Goal: Information Seeking & Learning: Learn about a topic

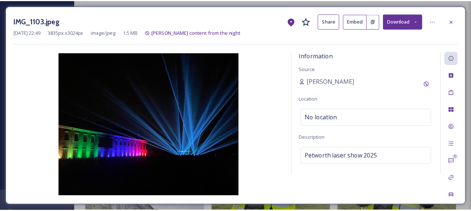
scroll to position [2249, 0]
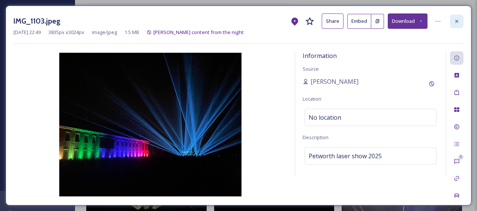
click at [458, 15] on div at bounding box center [456, 21] width 13 height 13
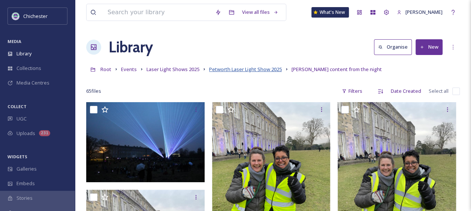
click at [257, 69] on span "Petworth Laser Light Show 2025" at bounding box center [245, 69] width 73 height 7
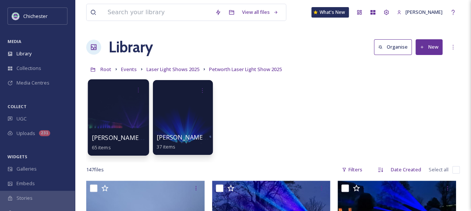
click at [109, 118] on div at bounding box center [118, 117] width 61 height 76
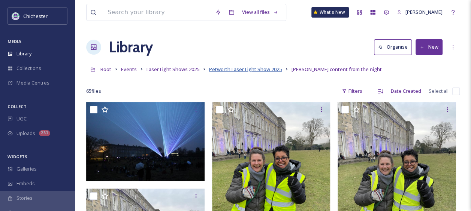
click at [251, 70] on span "Petworth Laser Light Show 2025" at bounding box center [245, 69] width 73 height 7
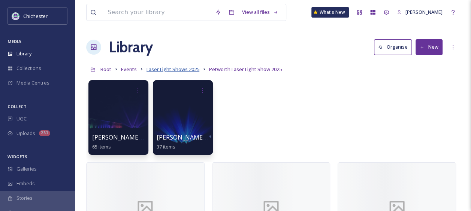
click at [171, 71] on span "Laser Light Shows 2025" at bounding box center [173, 69] width 53 height 7
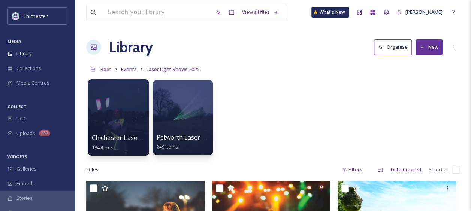
click at [118, 133] on div at bounding box center [118, 117] width 61 height 76
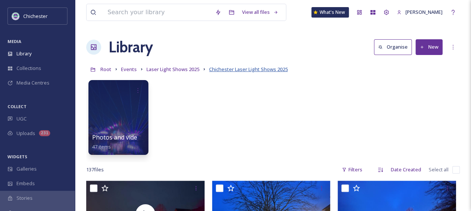
click at [219, 69] on span "Chichester Laser Light Shows 2025" at bounding box center [248, 69] width 79 height 7
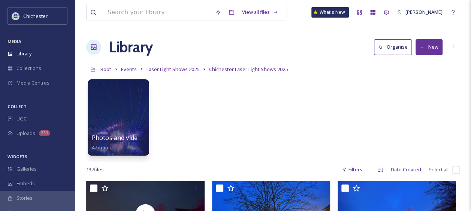
click at [107, 114] on div at bounding box center [118, 117] width 61 height 76
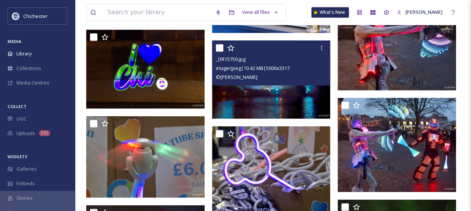
scroll to position [423, 0]
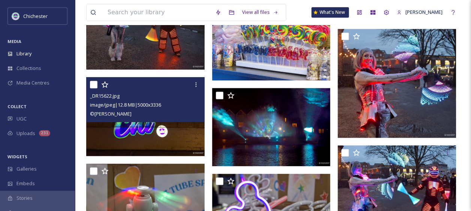
click at [162, 125] on img at bounding box center [145, 116] width 118 height 79
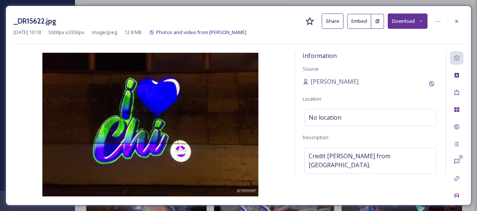
drag, startPoint x: 459, startPoint y: 22, endPoint x: 397, endPoint y: 41, distance: 64.1
click at [459, 22] on icon at bounding box center [456, 21] width 6 height 6
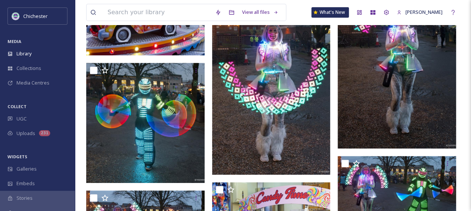
scroll to position [300, 0]
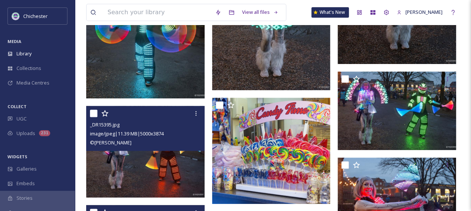
click at [125, 173] on img at bounding box center [145, 152] width 118 height 92
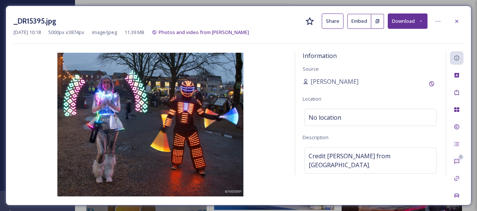
click at [449, 21] on div "_DR15395.jpg Share Embed Download" at bounding box center [238, 20] width 450 height 15
click at [458, 19] on icon at bounding box center [456, 21] width 6 height 6
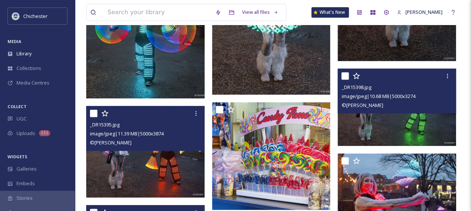
click at [404, 123] on img at bounding box center [397, 108] width 118 height 78
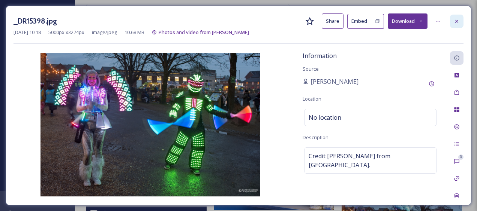
click at [456, 20] on icon at bounding box center [456, 20] width 3 height 3
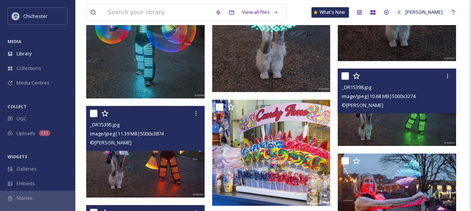
click at [142, 178] on img at bounding box center [145, 152] width 118 height 92
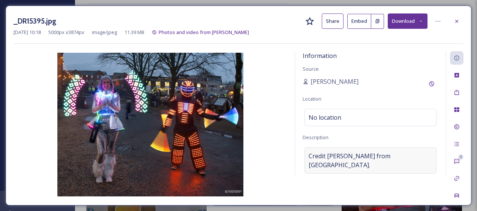
click at [335, 163] on span "Credit David Richardson from Chichester Canal." at bounding box center [370, 161] width 124 height 18
drag, startPoint x: 332, startPoint y: 166, endPoint x: 303, endPoint y: 154, distance: 31.2
click at [303, 154] on textarea "Credit David Richardson from Chichester Canal." at bounding box center [370, 179] width 136 height 62
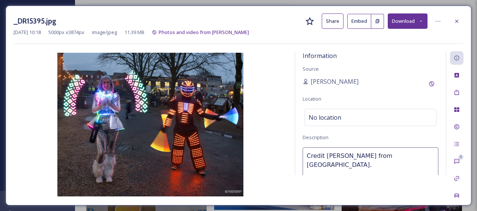
click at [271, 129] on img at bounding box center [150, 125] width 274 height 144
click at [458, 19] on icon at bounding box center [456, 21] width 6 height 6
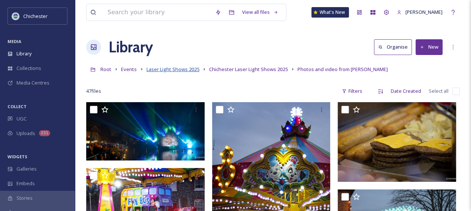
click at [184, 68] on span "Laser Light Shows 2025" at bounding box center [173, 69] width 53 height 7
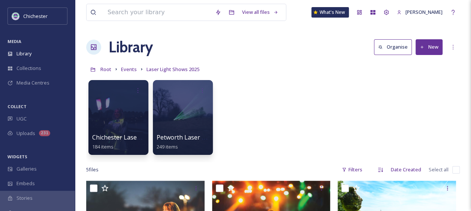
click at [126, 64] on div "Root Events Laser Light Shows 2025" at bounding box center [273, 69] width 374 height 14
click at [127, 69] on span "Events" at bounding box center [129, 69] width 16 height 7
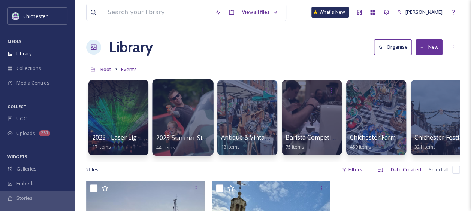
click at [178, 118] on div at bounding box center [182, 117] width 61 height 76
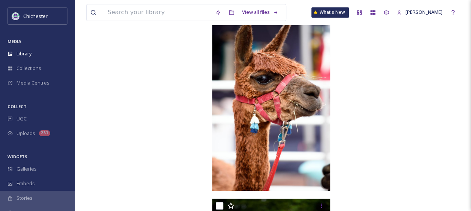
scroll to position [2072, 0]
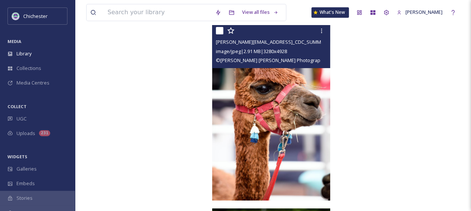
click at [268, 115] on img at bounding box center [271, 112] width 118 height 178
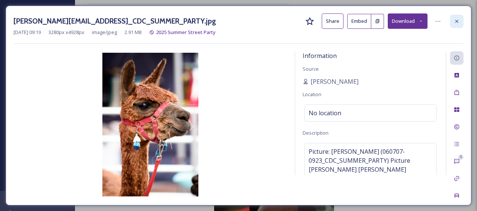
click at [459, 22] on icon at bounding box center [456, 21] width 6 height 6
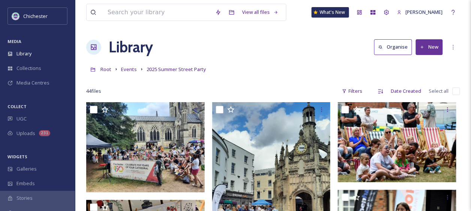
drag, startPoint x: 184, startPoint y: 93, endPoint x: 192, endPoint y: -39, distance: 132.2
click at [130, 69] on span "Events" at bounding box center [129, 69] width 16 height 7
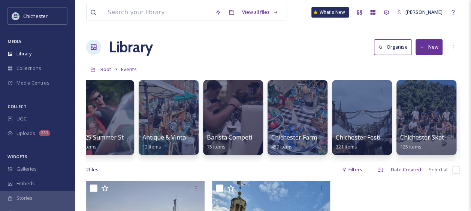
scroll to position [0, 81]
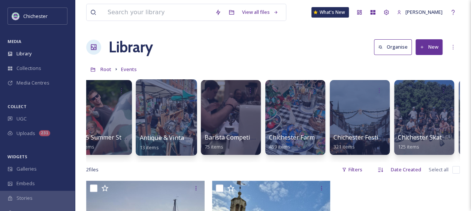
click at [158, 121] on div at bounding box center [166, 117] width 61 height 76
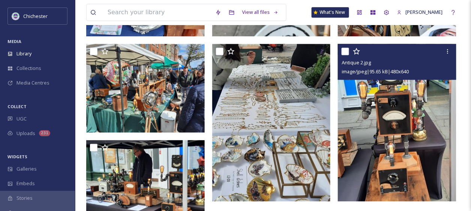
scroll to position [516, 0]
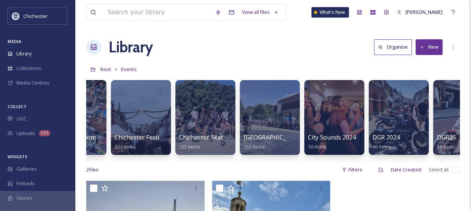
scroll to position [0, 307]
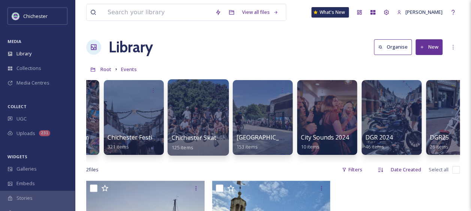
click at [198, 122] on div at bounding box center [198, 117] width 61 height 76
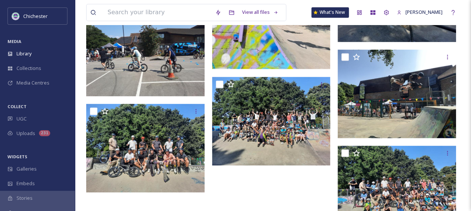
scroll to position [616, 0]
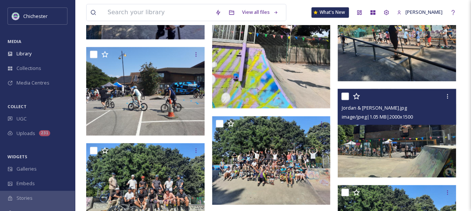
click at [409, 147] on img at bounding box center [397, 133] width 118 height 89
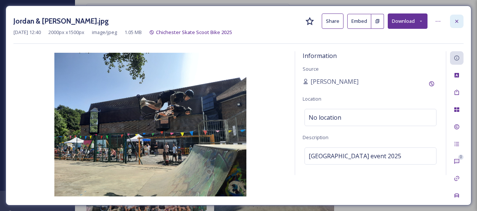
click at [456, 23] on icon at bounding box center [456, 21] width 6 height 6
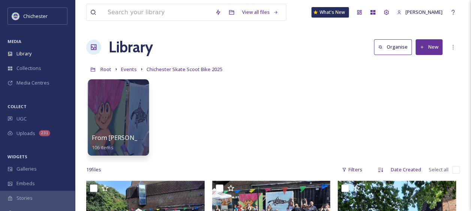
click at [114, 124] on div at bounding box center [118, 117] width 61 height 76
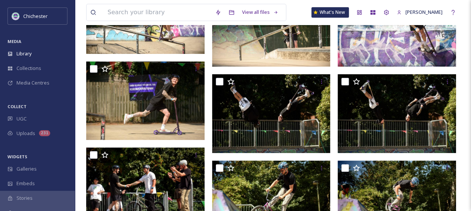
scroll to position [262, 0]
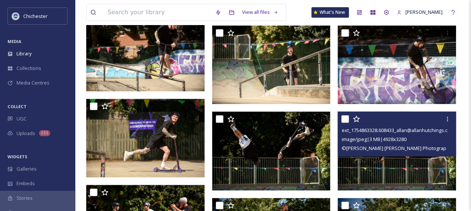
click at [397, 161] on img at bounding box center [397, 151] width 118 height 79
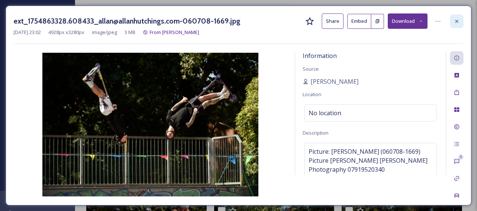
click at [454, 17] on div at bounding box center [456, 21] width 13 height 13
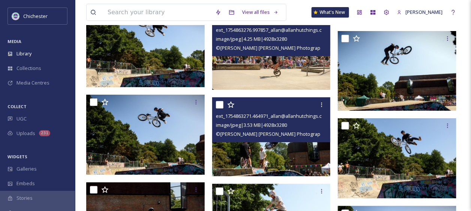
scroll to position [2811, 0]
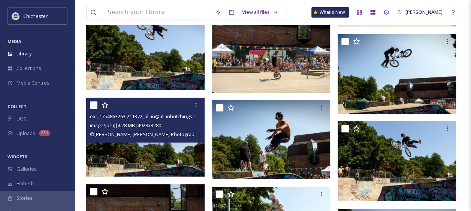
click at [178, 153] on img at bounding box center [145, 137] width 118 height 79
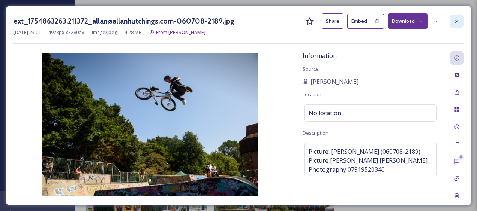
click at [460, 19] on div at bounding box center [456, 21] width 13 height 13
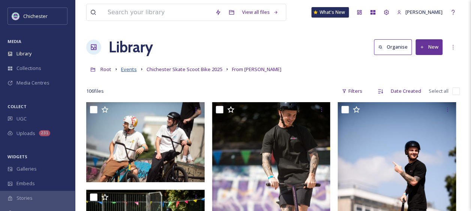
click at [128, 69] on span "Events" at bounding box center [129, 69] width 16 height 7
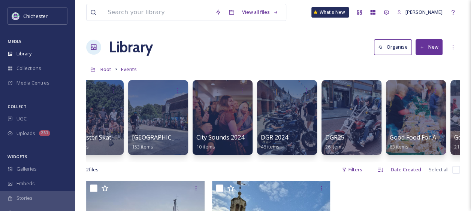
scroll to position [0, 416]
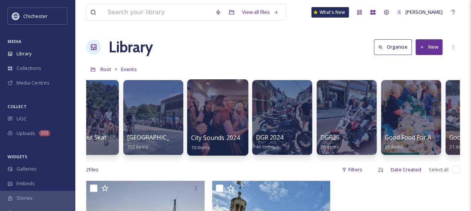
click at [226, 110] on div at bounding box center [217, 117] width 61 height 76
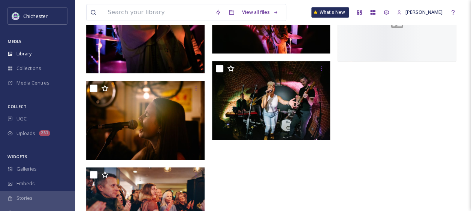
scroll to position [340, 0]
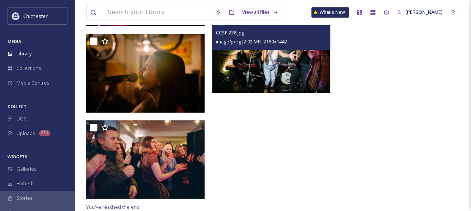
click at [262, 43] on span "image/jpeg | 2.02 MB | 2160 x 1442" at bounding box center [251, 41] width 71 height 7
click at [277, 72] on img at bounding box center [271, 53] width 118 height 79
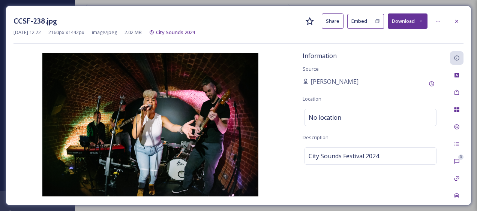
click at [277, 84] on img at bounding box center [150, 125] width 274 height 144
click at [458, 21] on icon at bounding box center [456, 21] width 6 height 6
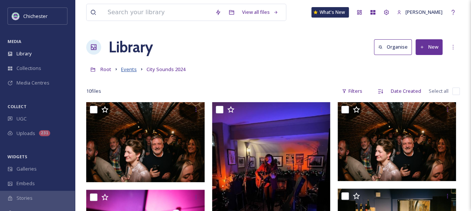
click at [127, 69] on span "Events" at bounding box center [129, 69] width 16 height 7
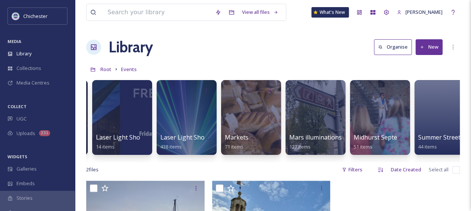
scroll to position [0, 908]
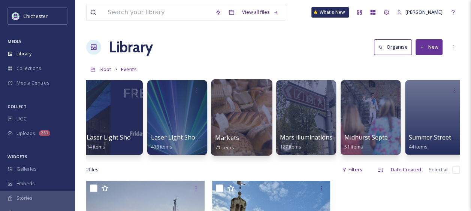
click at [240, 117] on div at bounding box center [241, 117] width 61 height 76
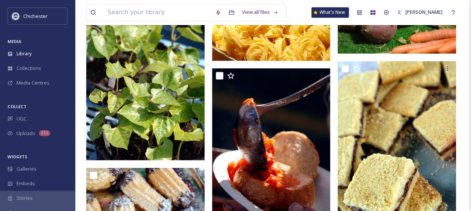
scroll to position [712, 0]
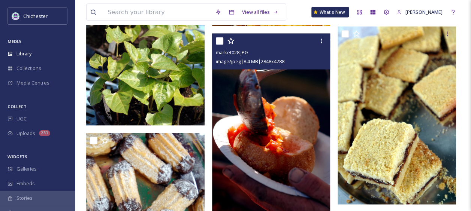
click at [271, 129] on img at bounding box center [271, 123] width 118 height 178
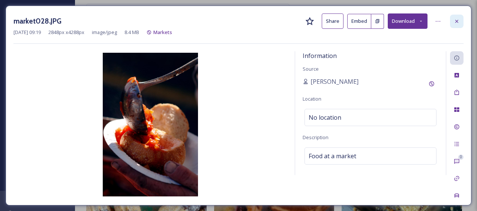
click at [457, 22] on icon at bounding box center [456, 21] width 6 height 6
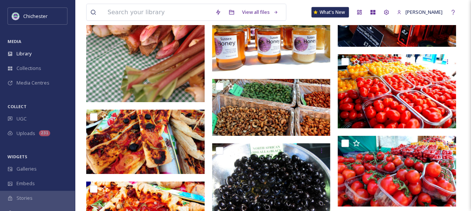
scroll to position [2613, 0]
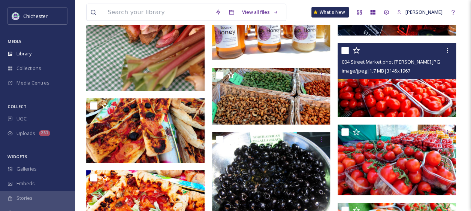
click at [387, 93] on img at bounding box center [397, 80] width 118 height 74
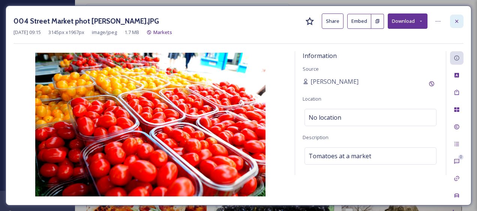
click at [458, 22] on icon at bounding box center [456, 21] width 6 height 6
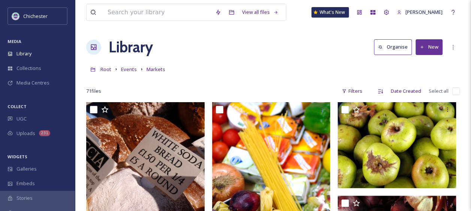
drag, startPoint x: 283, startPoint y: 88, endPoint x: 268, endPoint y: -25, distance: 114.1
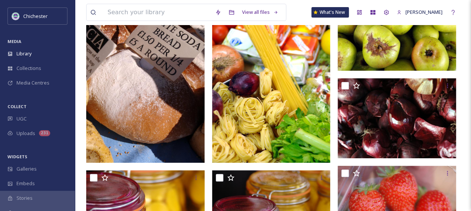
scroll to position [75, 0]
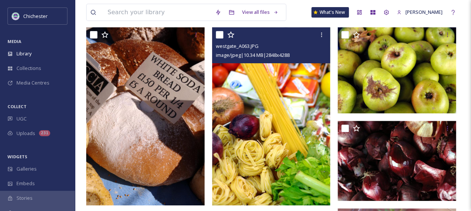
click at [276, 115] on img at bounding box center [271, 116] width 118 height 178
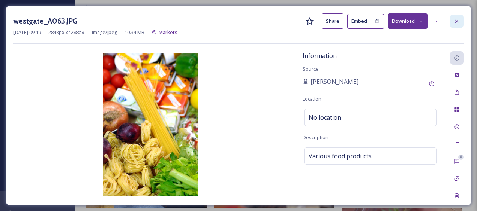
click at [455, 19] on icon at bounding box center [456, 21] width 6 height 6
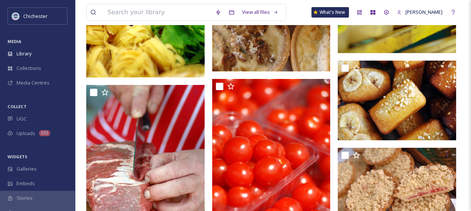
scroll to position [1312, 0]
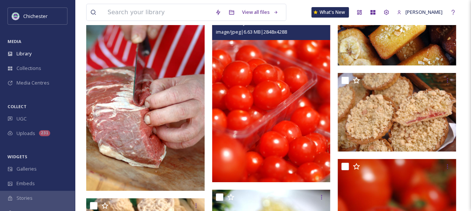
click at [292, 109] on img at bounding box center [271, 93] width 118 height 178
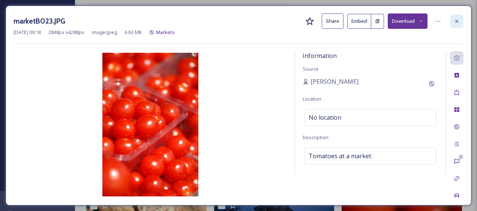
click at [459, 16] on div at bounding box center [456, 21] width 13 height 13
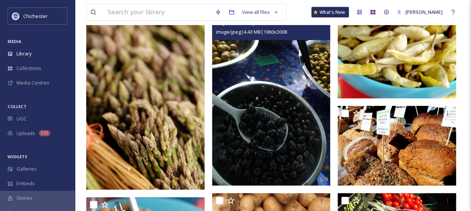
scroll to position [2061, 0]
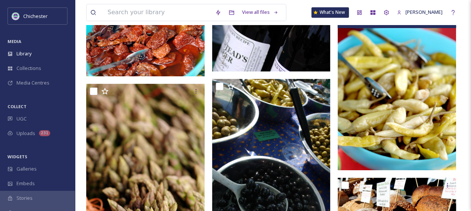
click at [433, 115] on img at bounding box center [397, 81] width 118 height 178
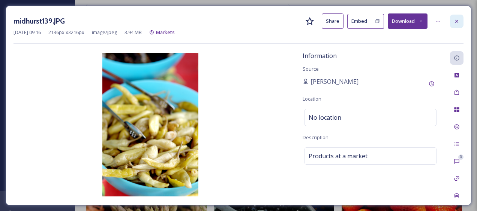
drag, startPoint x: 168, startPoint y: 110, endPoint x: 458, endPoint y: 22, distance: 303.0
click at [458, 22] on icon at bounding box center [456, 21] width 6 height 6
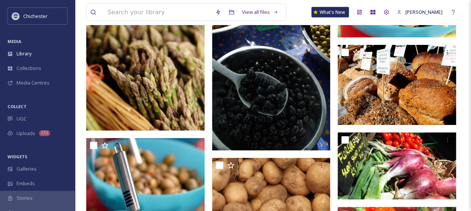
scroll to position [2174, 0]
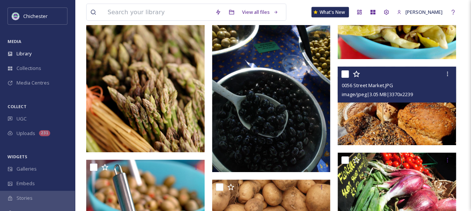
click at [431, 120] on img at bounding box center [397, 106] width 118 height 79
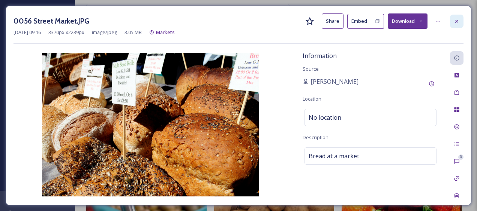
click at [455, 21] on icon at bounding box center [456, 21] width 6 height 6
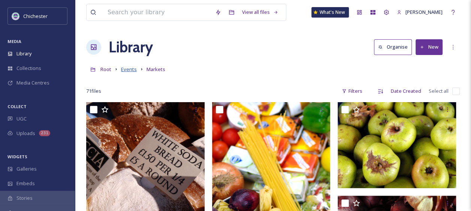
click at [129, 70] on span "Events" at bounding box center [129, 69] width 16 height 7
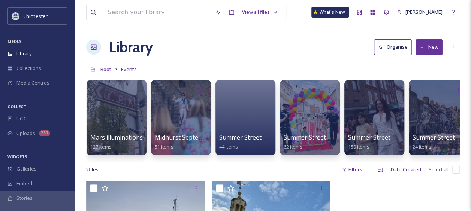
scroll to position [0, 1100]
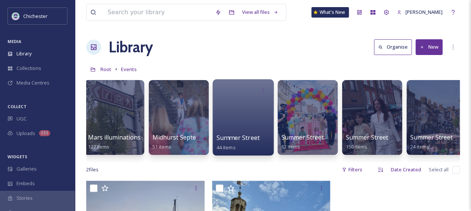
click at [257, 124] on div at bounding box center [242, 117] width 61 height 76
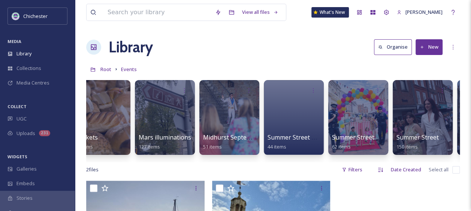
scroll to position [0, 1103]
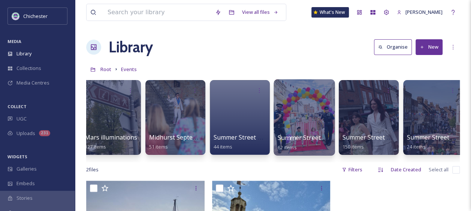
click at [308, 139] on span "Summer Street Party 2023" at bounding box center [315, 138] width 75 height 8
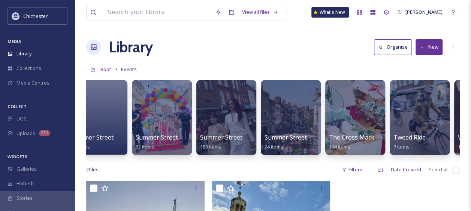
scroll to position [0, 1302]
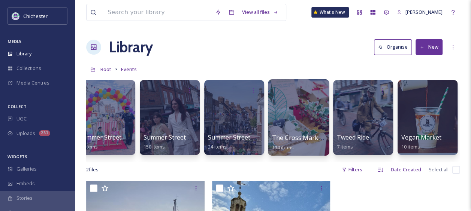
click at [307, 114] on div at bounding box center [298, 117] width 61 height 76
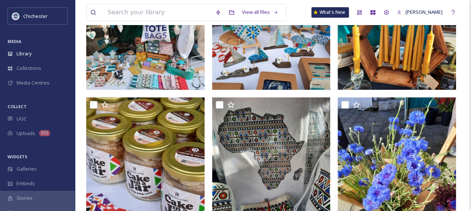
scroll to position [250, 0]
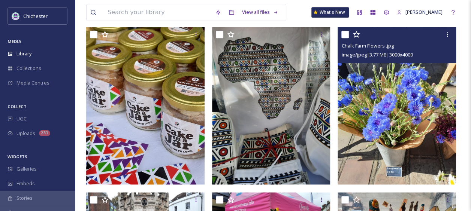
click at [376, 124] on img at bounding box center [397, 106] width 118 height 158
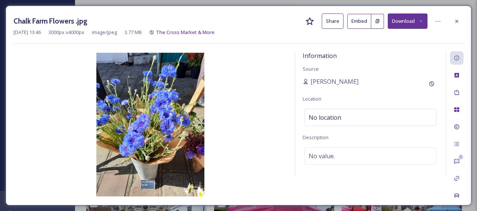
click at [254, 158] on img at bounding box center [150, 125] width 274 height 144
click at [456, 22] on icon at bounding box center [456, 21] width 6 height 6
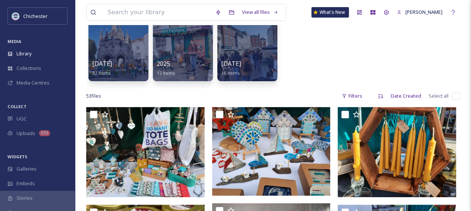
scroll to position [63, 0]
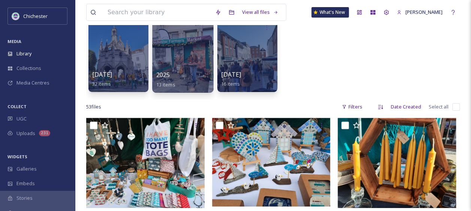
click at [189, 73] on div "2025 13 items" at bounding box center [183, 79] width 54 height 19
click at [187, 67] on div at bounding box center [182, 54] width 61 height 76
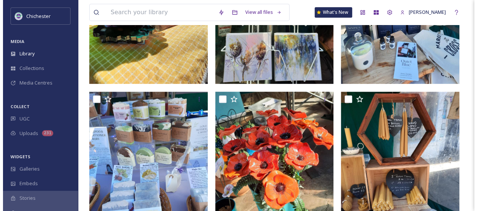
scroll to position [262, 0]
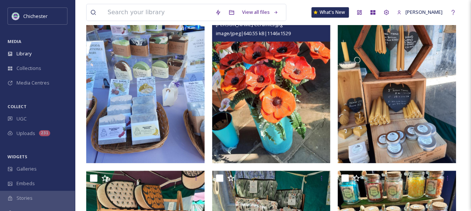
click at [250, 100] on img at bounding box center [271, 84] width 118 height 158
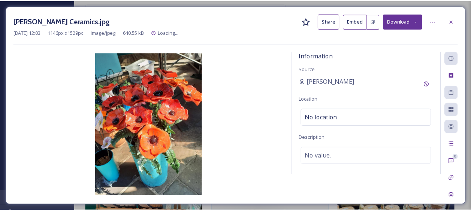
scroll to position [265, 0]
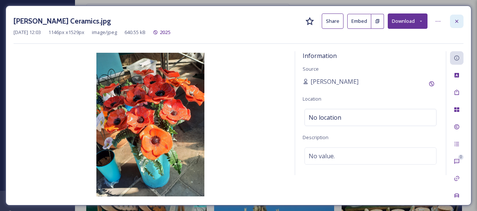
click at [461, 19] on div at bounding box center [456, 21] width 13 height 13
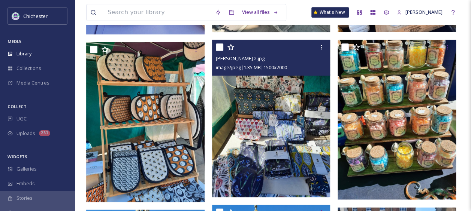
scroll to position [377, 0]
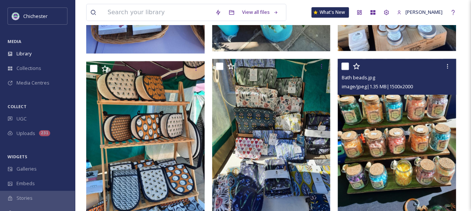
click at [410, 128] on img at bounding box center [397, 138] width 118 height 158
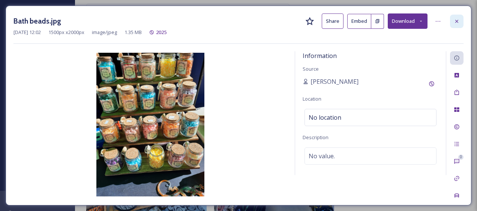
click at [456, 18] on icon at bounding box center [456, 21] width 6 height 6
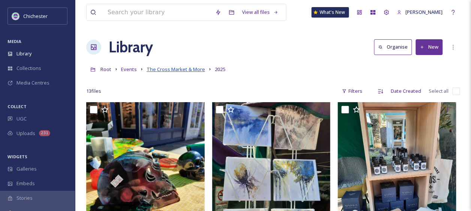
click at [181, 72] on span "The Cross Market & More" at bounding box center [176, 69] width 58 height 7
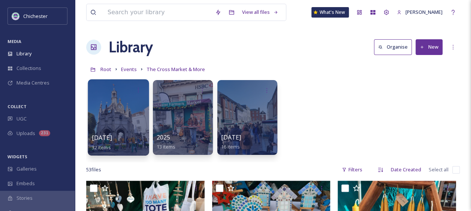
click at [141, 116] on div at bounding box center [118, 117] width 61 height 76
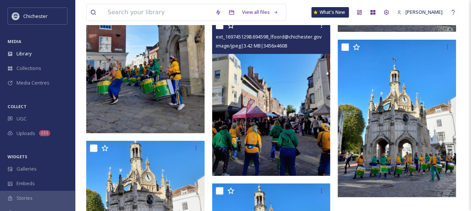
scroll to position [1423, 0]
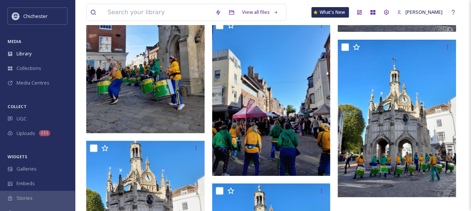
click at [155, 85] on img at bounding box center [145, 55] width 118 height 158
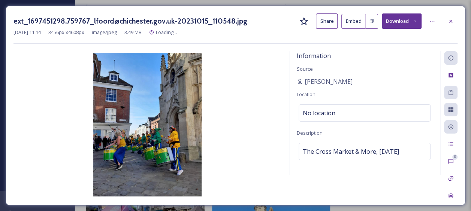
scroll to position [1294, 0]
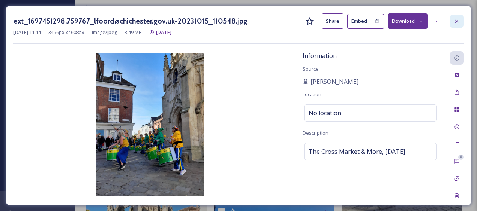
click at [457, 21] on icon at bounding box center [456, 21] width 6 height 6
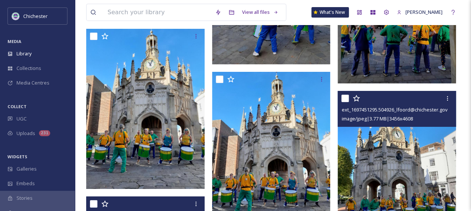
scroll to position [1182, 0]
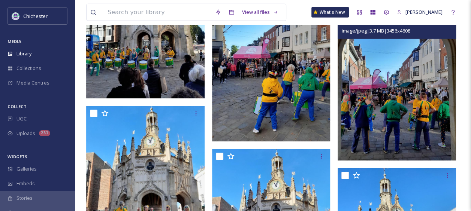
click at [403, 106] on img at bounding box center [397, 82] width 118 height 158
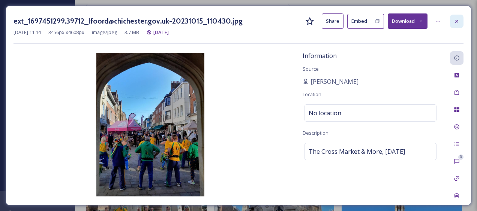
click at [458, 19] on icon at bounding box center [456, 21] width 6 height 6
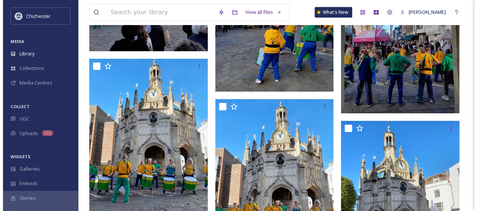
scroll to position [1294, 0]
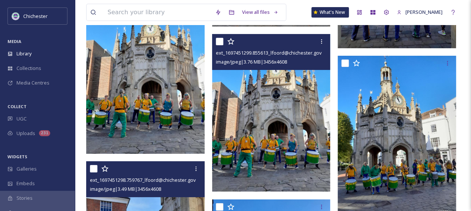
click at [292, 123] on img at bounding box center [271, 113] width 118 height 158
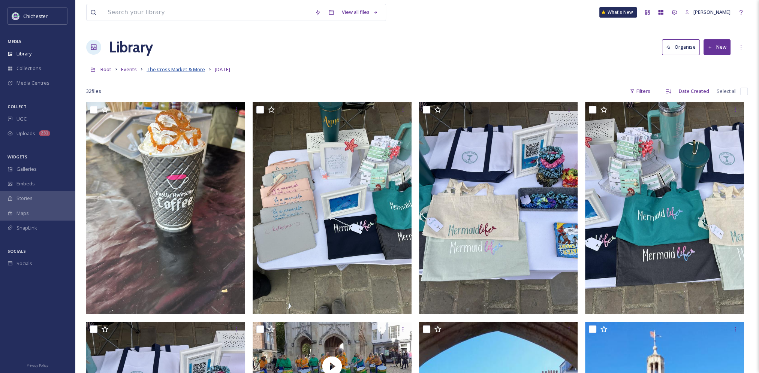
click at [183, 69] on span "The Cross Market & More" at bounding box center [176, 69] width 58 height 7
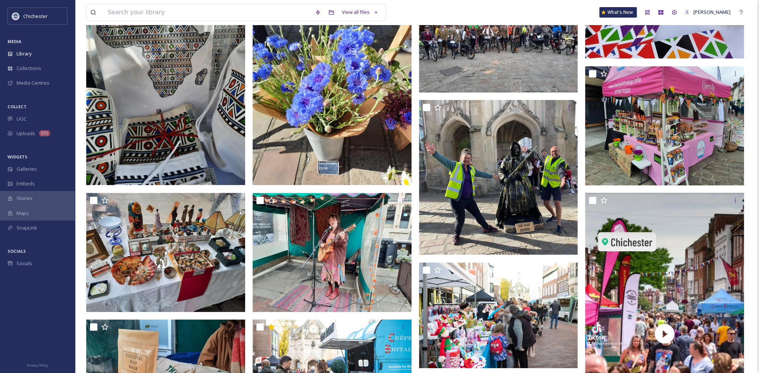
scroll to position [375, 0]
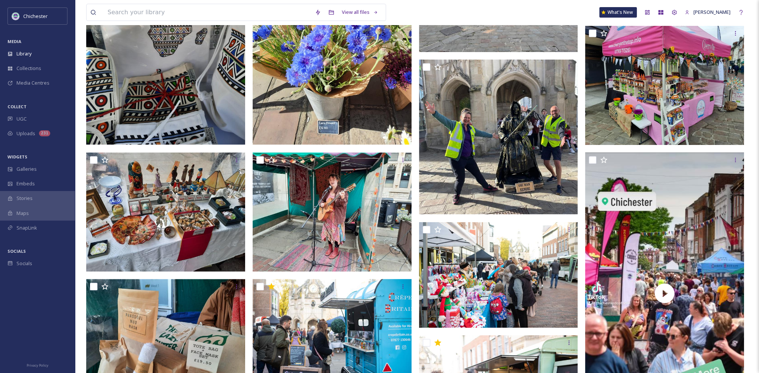
click at [349, 94] on img at bounding box center [332, 39] width 159 height 212
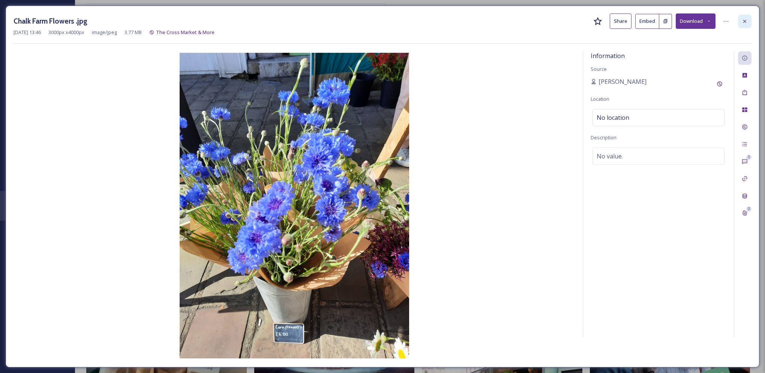
click at [476, 24] on div at bounding box center [744, 21] width 13 height 13
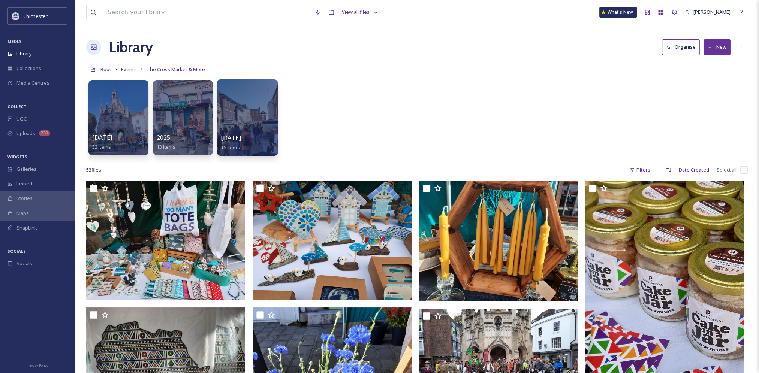
click at [243, 124] on div at bounding box center [247, 117] width 61 height 76
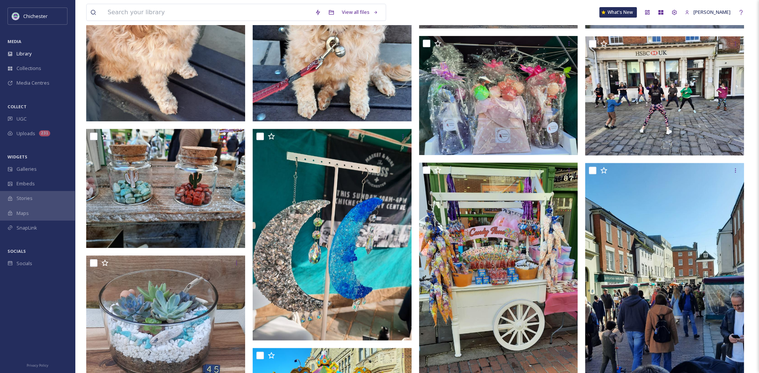
scroll to position [519, 0]
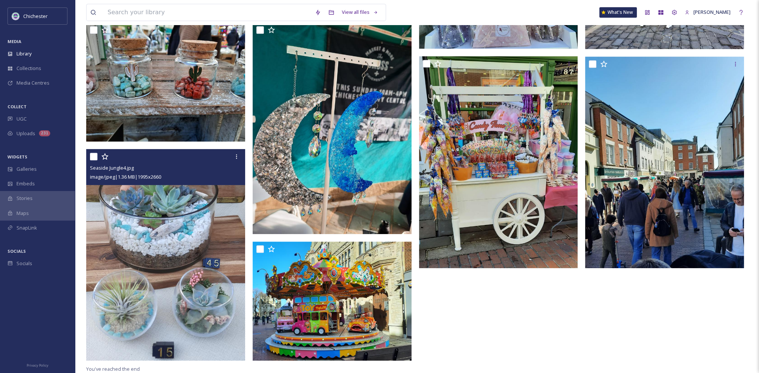
click at [185, 211] on img at bounding box center [165, 255] width 159 height 212
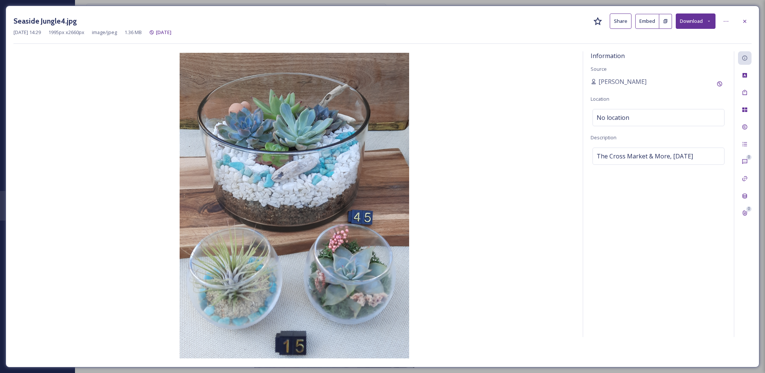
click at [145, 167] on img at bounding box center [293, 206] width 561 height 306
click at [476, 23] on div at bounding box center [744, 21] width 13 height 13
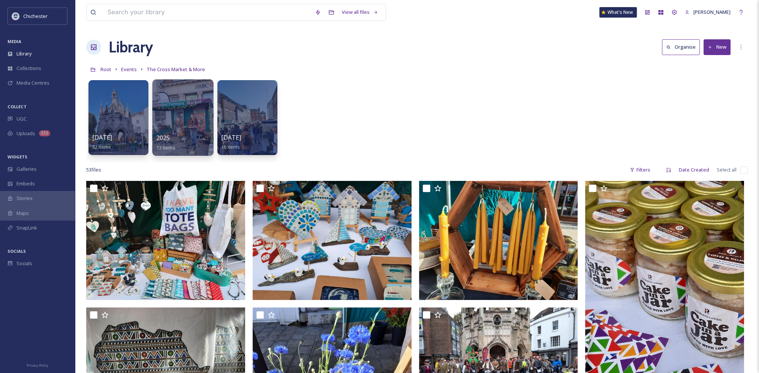
click at [191, 124] on div at bounding box center [182, 117] width 61 height 76
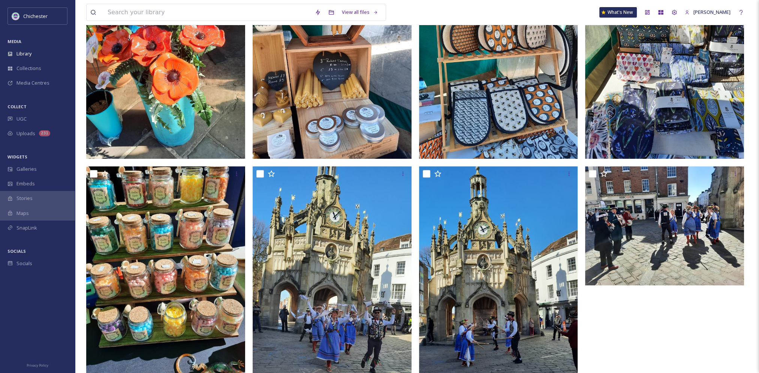
scroll to position [519, 0]
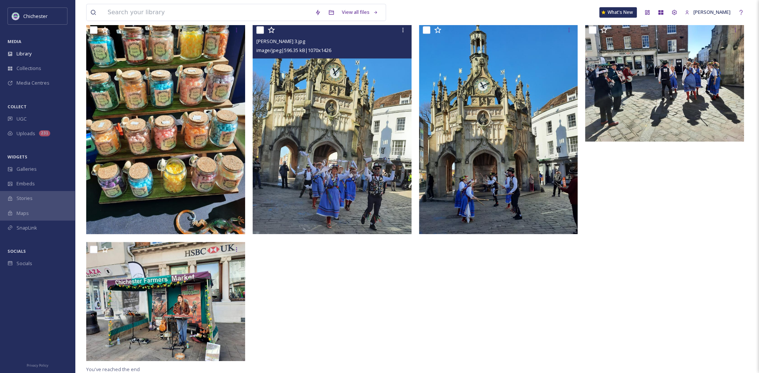
click at [358, 150] on img at bounding box center [332, 128] width 159 height 212
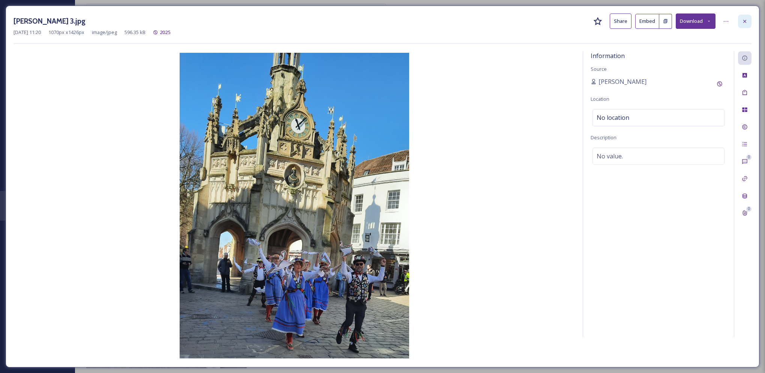
click at [476, 22] on icon at bounding box center [744, 20] width 3 height 3
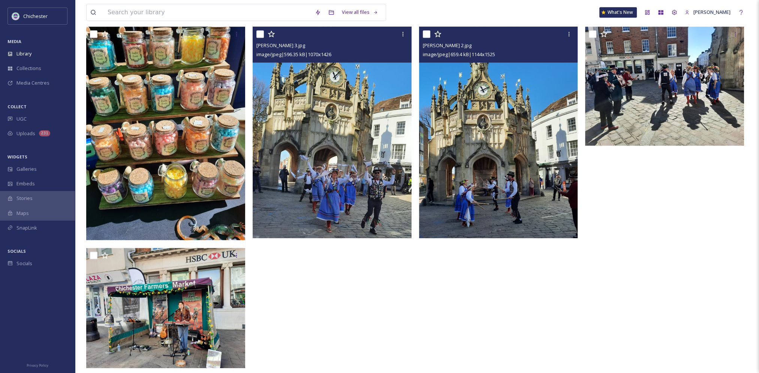
click at [476, 181] on img at bounding box center [498, 133] width 159 height 212
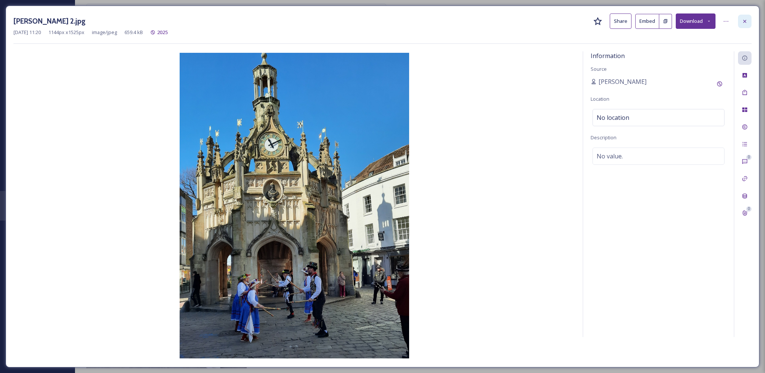
click at [476, 21] on icon at bounding box center [744, 20] width 3 height 3
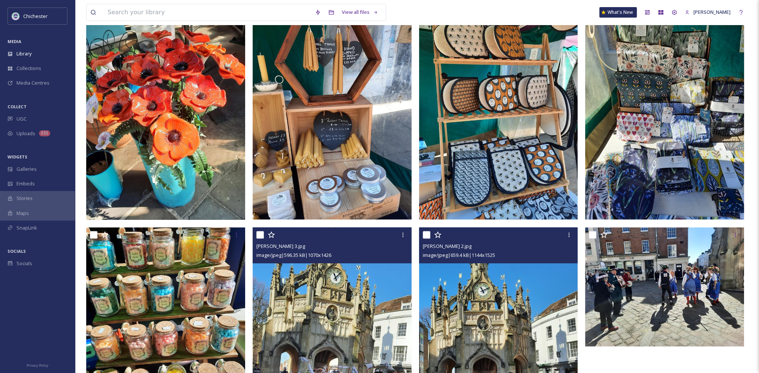
scroll to position [294, 0]
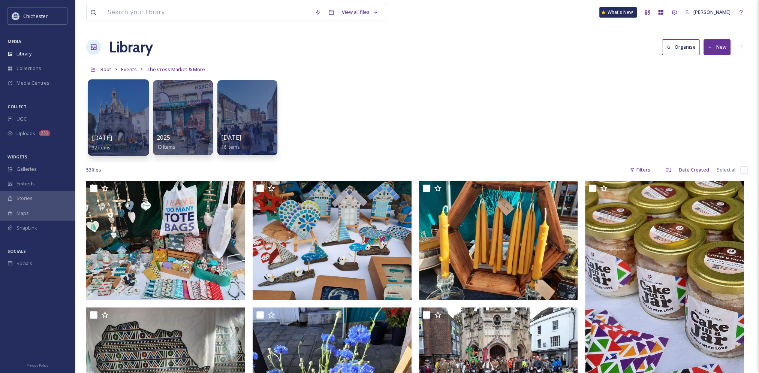
click at [125, 121] on div at bounding box center [118, 117] width 61 height 76
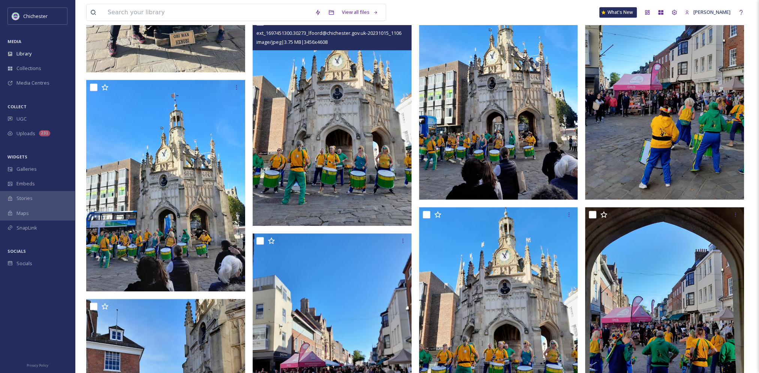
scroll to position [1049, 0]
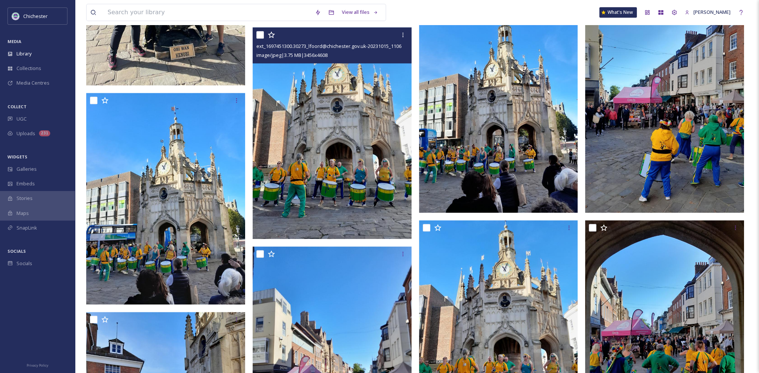
click at [379, 183] on img at bounding box center [332, 133] width 159 height 212
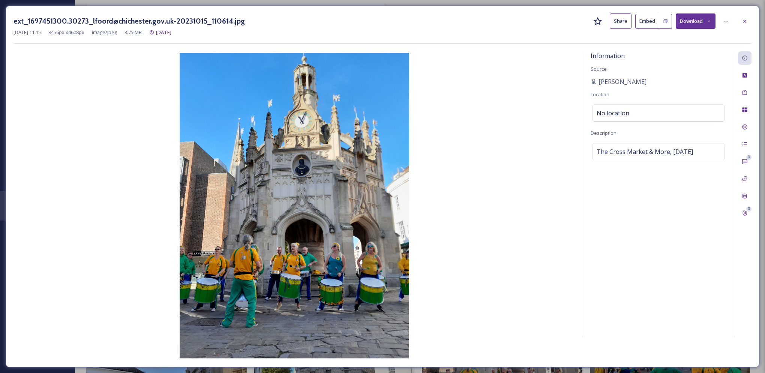
click at [134, 174] on img at bounding box center [293, 206] width 561 height 306
click at [476, 21] on icon at bounding box center [744, 21] width 6 height 6
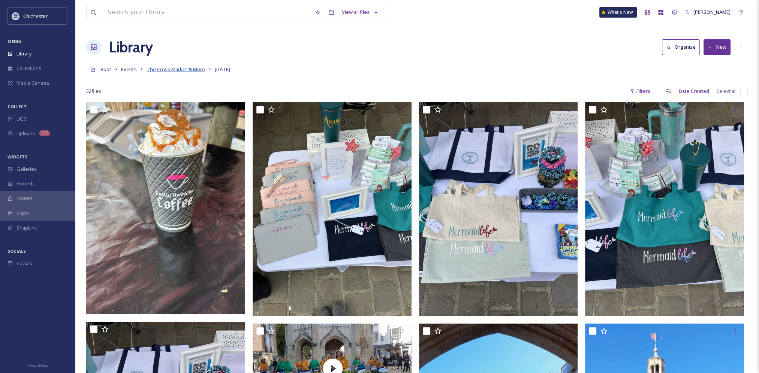
click at [188, 67] on span "The Cross Market & More" at bounding box center [176, 69] width 58 height 7
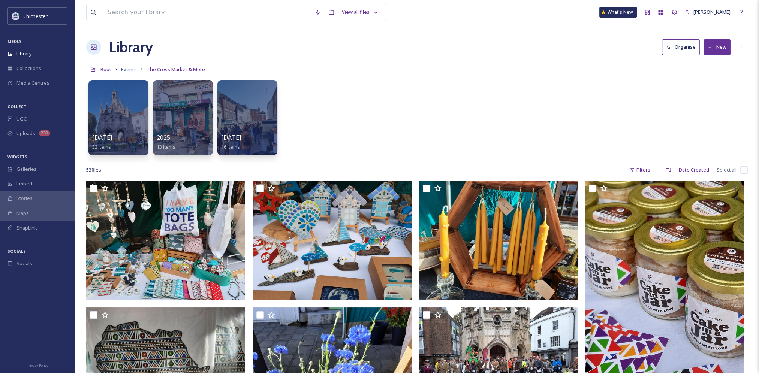
click at [126, 70] on span "Events" at bounding box center [129, 69] width 16 height 7
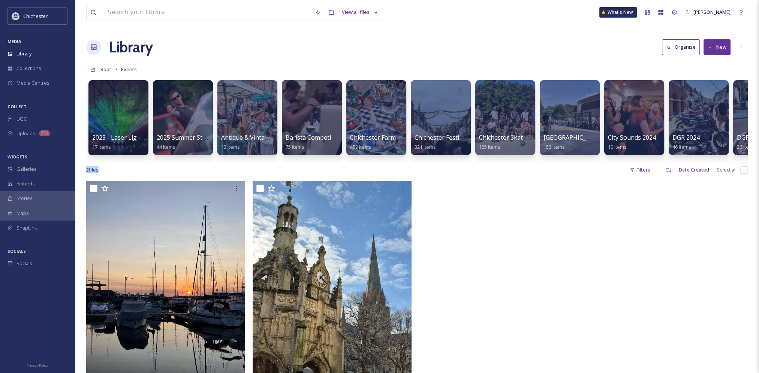
drag, startPoint x: 203, startPoint y: 162, endPoint x: 398, endPoint y: 176, distance: 195.7
click at [398, 176] on div "View all files What's New Lotty Mansfield Library Organise New Root Events Your…" at bounding box center [417, 277] width 684 height 554
drag, startPoint x: 398, startPoint y: 176, endPoint x: 544, endPoint y: 204, distance: 148.5
click at [476, 203] on div at bounding box center [500, 297] width 163 height 233
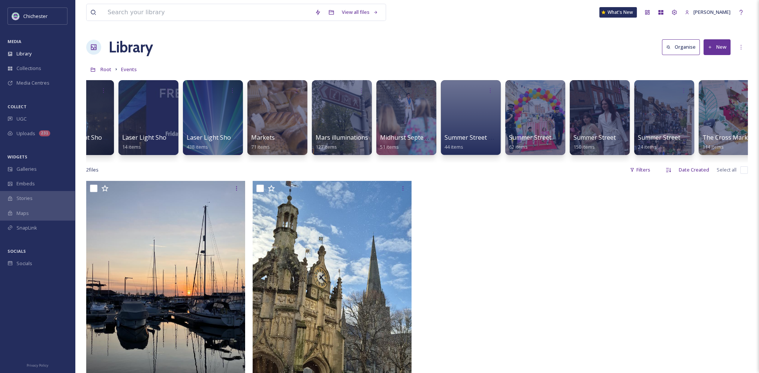
scroll to position [0, 864]
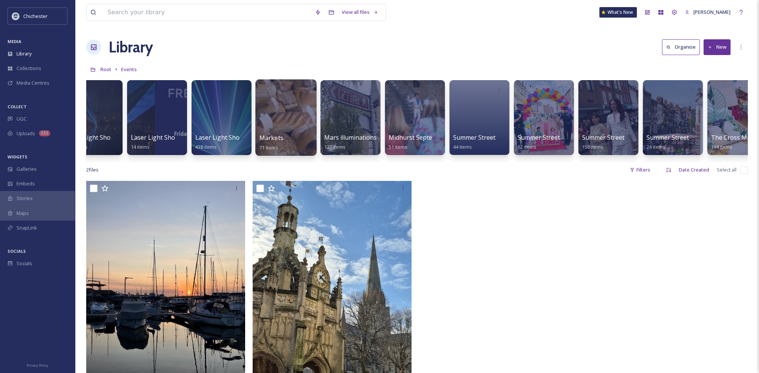
click at [295, 125] on div at bounding box center [285, 117] width 61 height 76
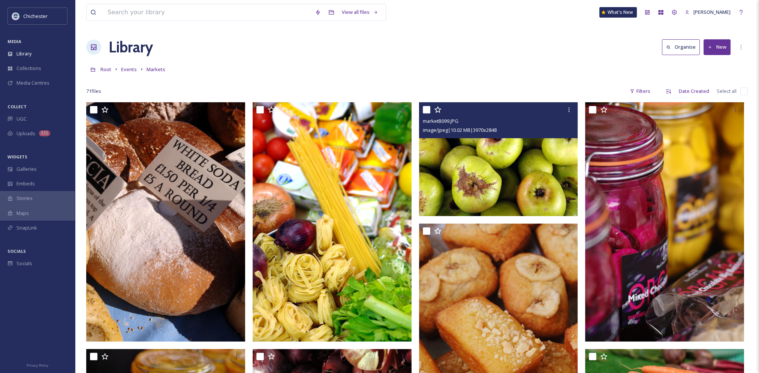
click at [476, 162] on img at bounding box center [498, 159] width 159 height 114
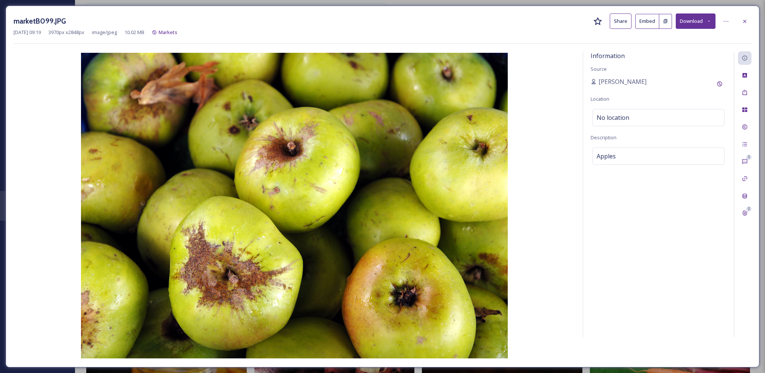
drag, startPoint x: 744, startPoint y: 17, endPoint x: 624, endPoint y: 19, distance: 120.3
click at [476, 17] on div at bounding box center [744, 21] width 13 height 13
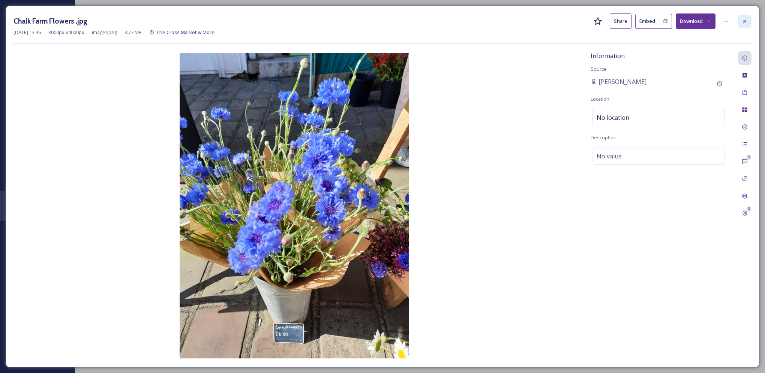
click at [743, 20] on icon at bounding box center [744, 20] width 3 height 3
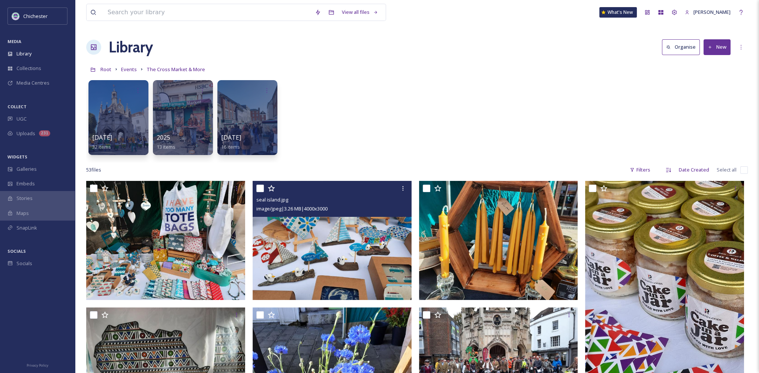
click at [352, 240] on img at bounding box center [332, 240] width 159 height 119
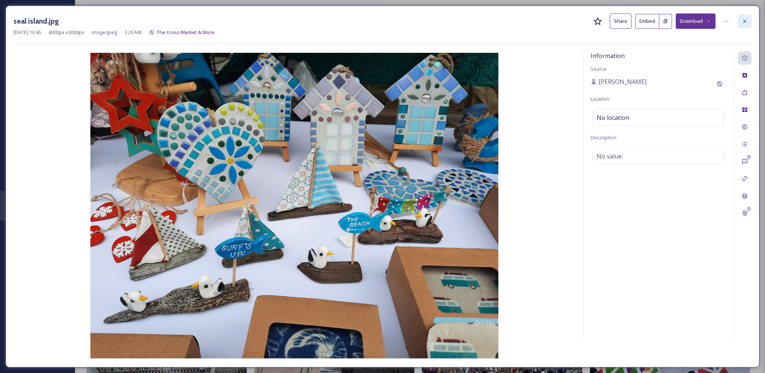
click at [746, 19] on icon at bounding box center [744, 21] width 6 height 6
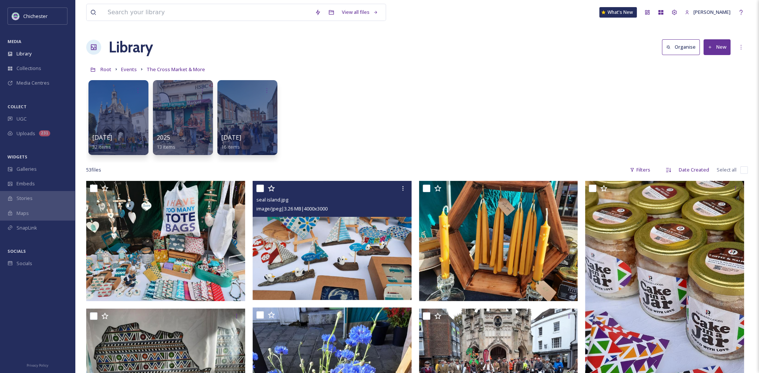
click at [358, 241] on img at bounding box center [332, 240] width 159 height 119
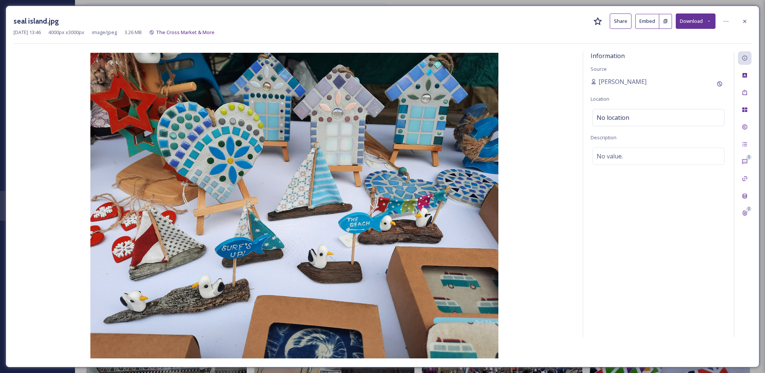
click at [266, 220] on img at bounding box center [293, 206] width 561 height 306
click at [745, 21] on icon at bounding box center [744, 21] width 6 height 6
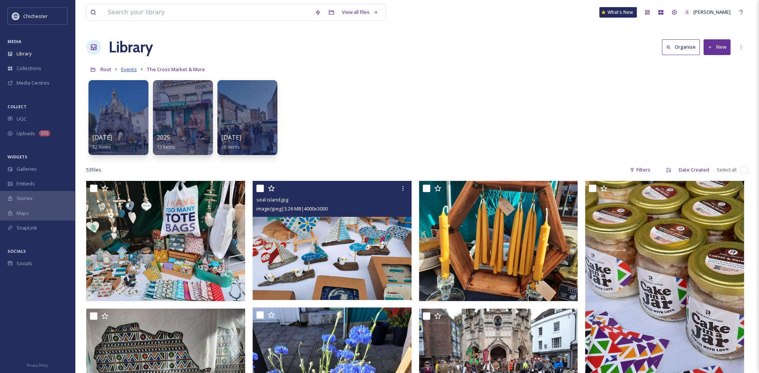
click at [127, 71] on span "Events" at bounding box center [129, 69] width 16 height 7
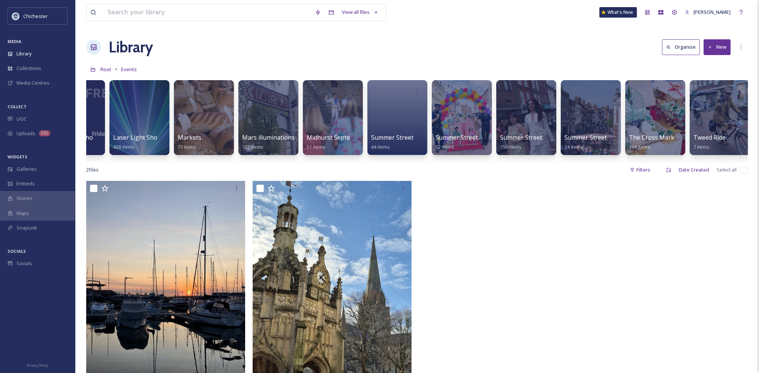
scroll to position [0, 1014]
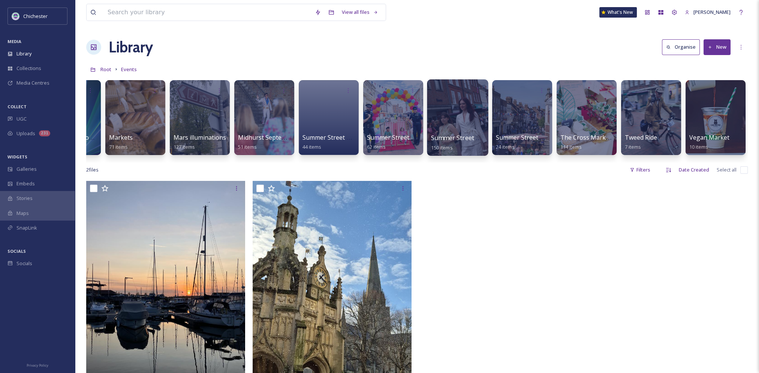
click at [458, 121] on div at bounding box center [457, 117] width 61 height 76
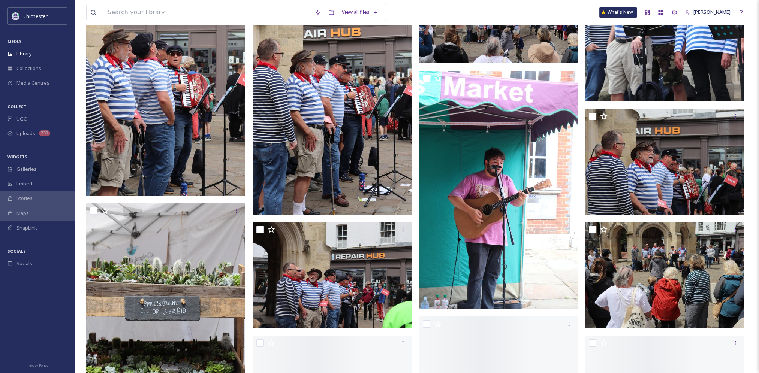
scroll to position [1761, 0]
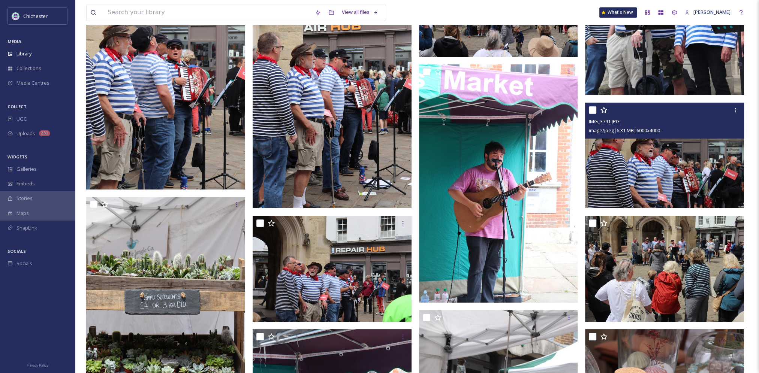
click at [632, 171] on img at bounding box center [664, 156] width 159 height 106
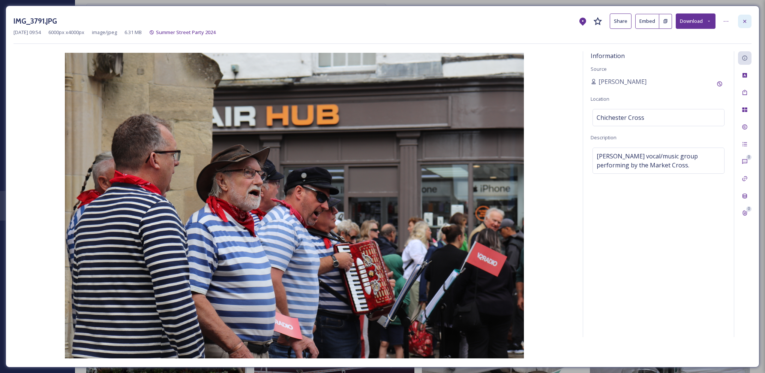
click at [746, 23] on icon at bounding box center [744, 21] width 6 height 6
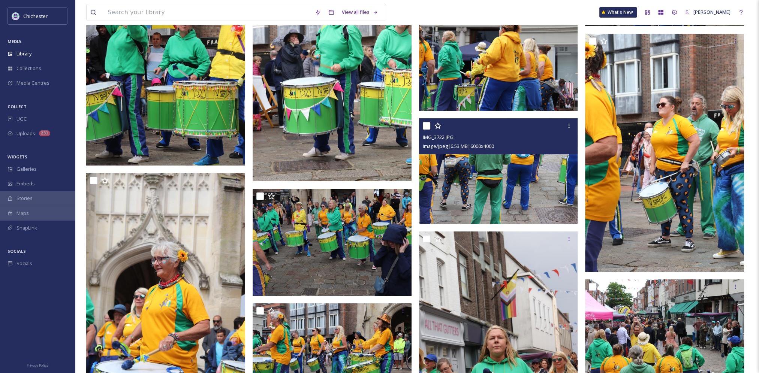
scroll to position [3898, 0]
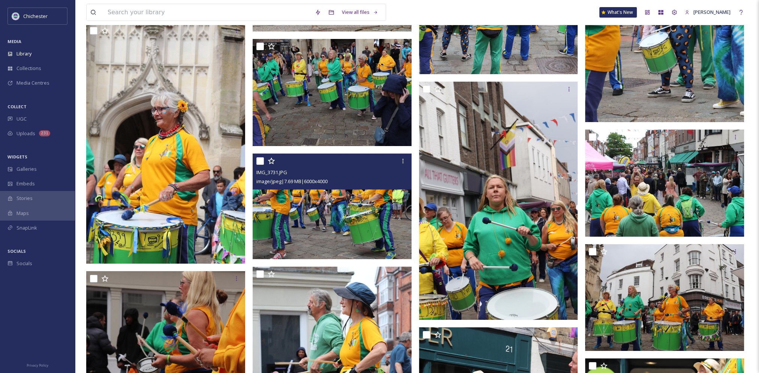
click at [344, 198] on img at bounding box center [332, 207] width 159 height 106
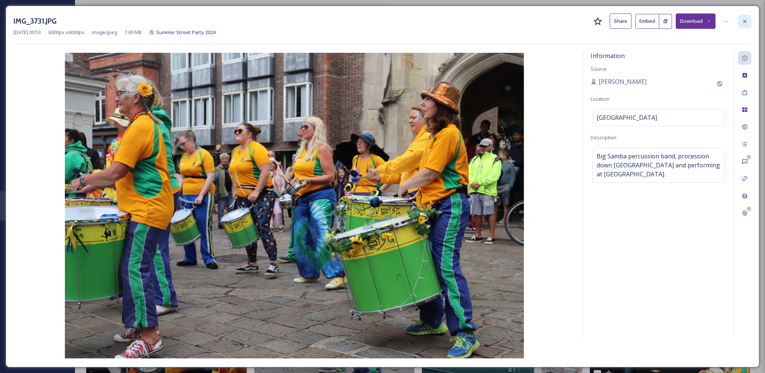
click at [745, 22] on icon at bounding box center [744, 21] width 6 height 6
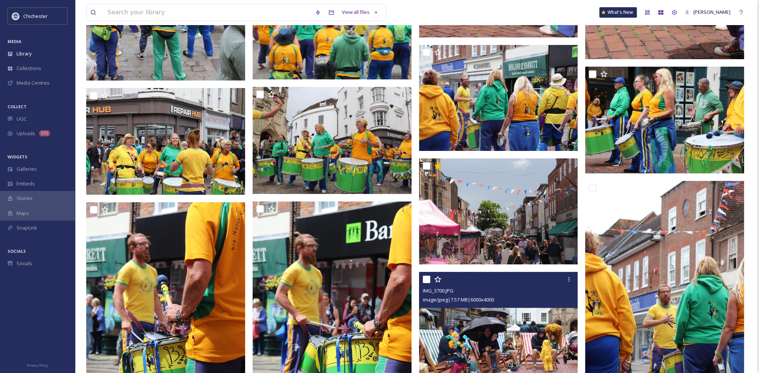
scroll to position [4331, 0]
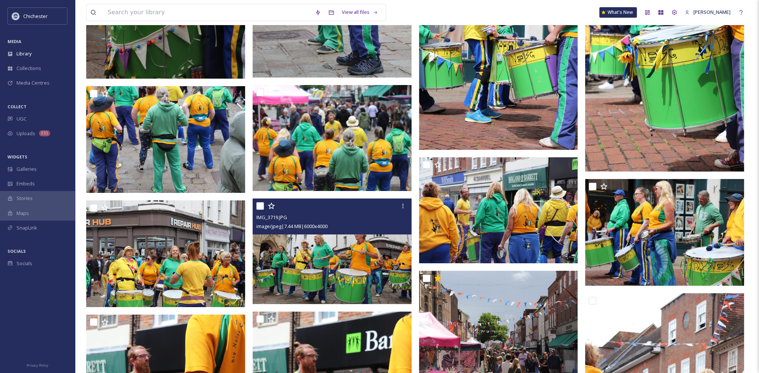
click at [370, 253] on img at bounding box center [332, 252] width 159 height 106
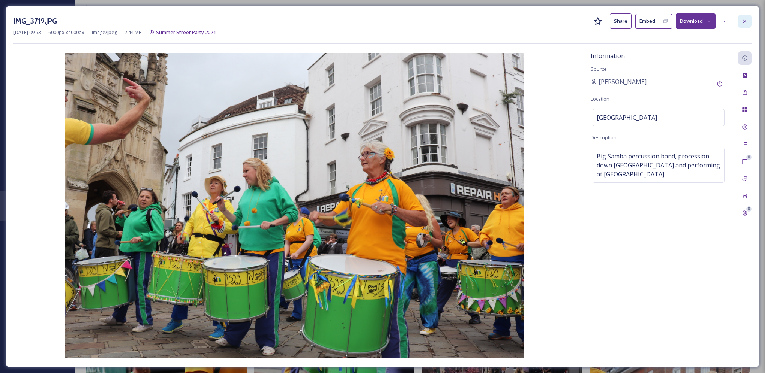
click at [746, 21] on icon at bounding box center [744, 21] width 6 height 6
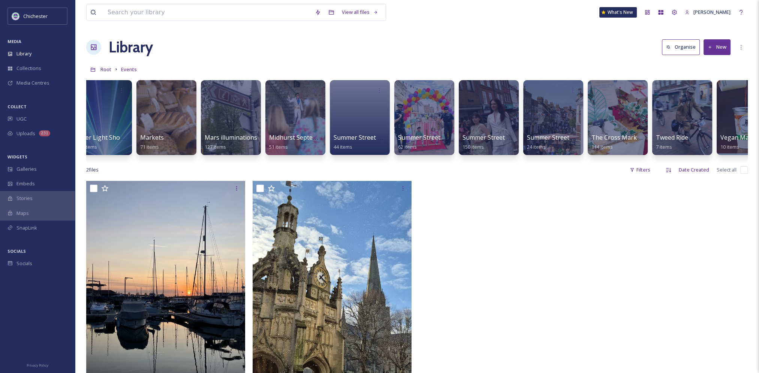
scroll to position [0, 1014]
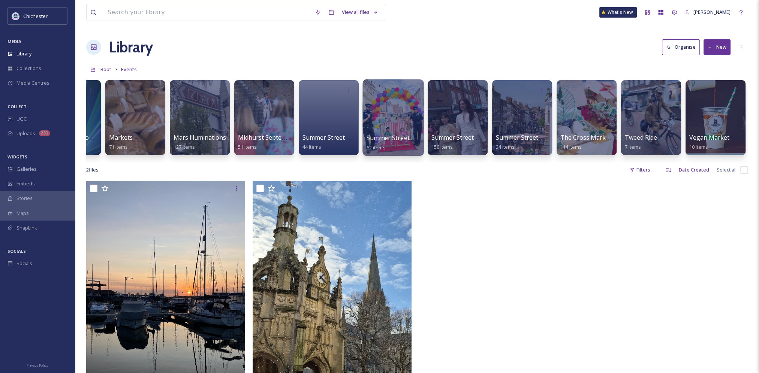
click at [403, 130] on div at bounding box center [392, 117] width 61 height 76
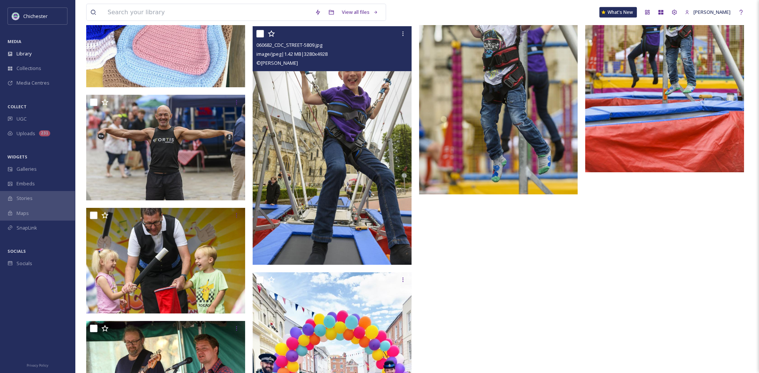
scroll to position [2995, 0]
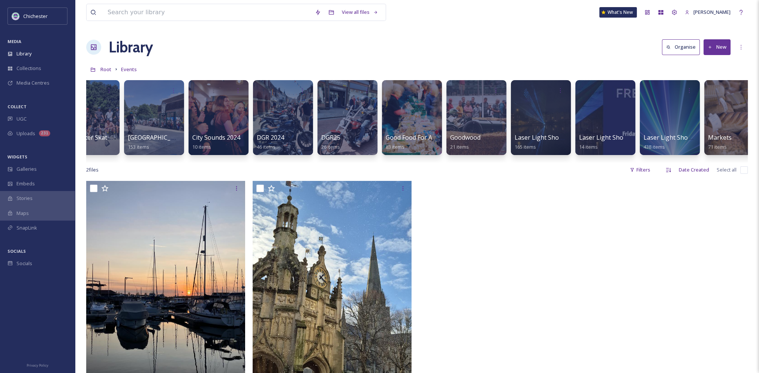
scroll to position [0, 1014]
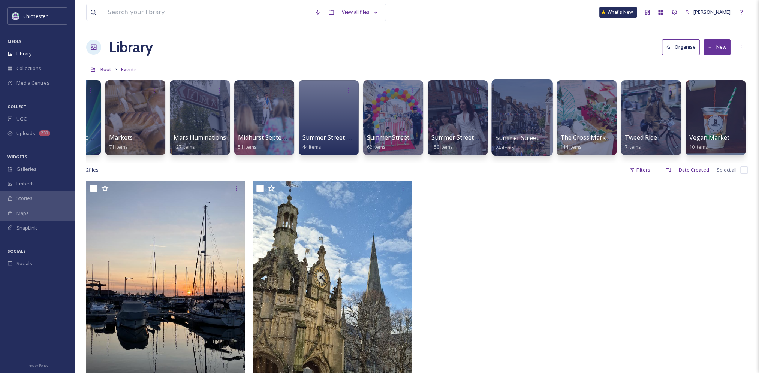
click at [511, 118] on div at bounding box center [521, 117] width 61 height 76
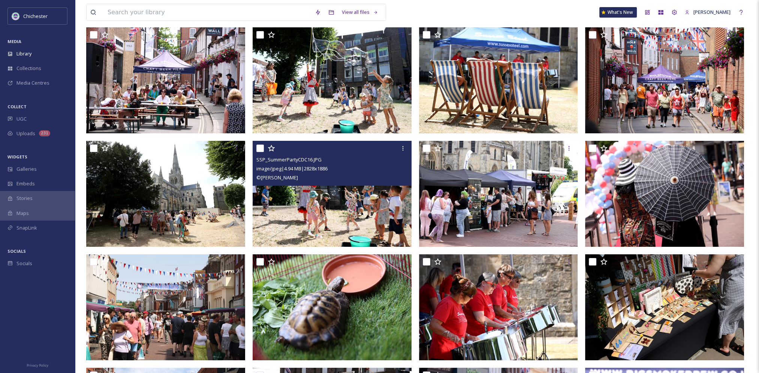
scroll to position [337, 0]
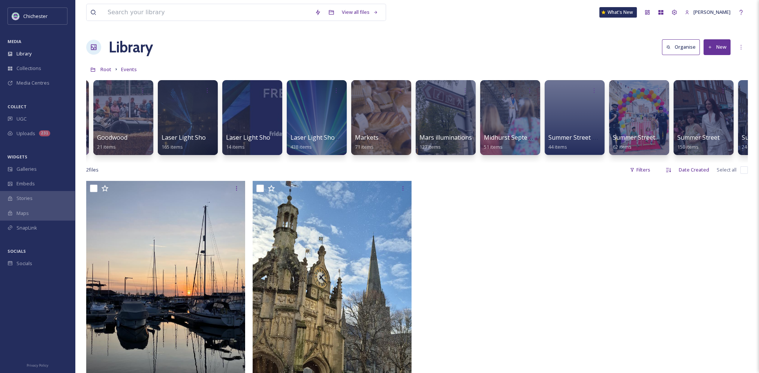
scroll to position [0, 1014]
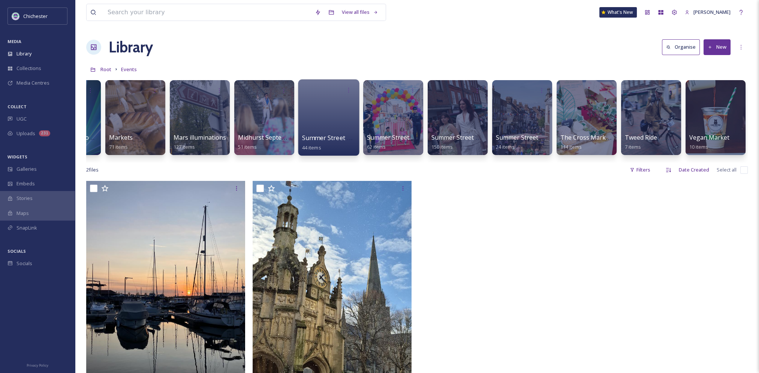
click at [326, 126] on div at bounding box center [328, 117] width 61 height 76
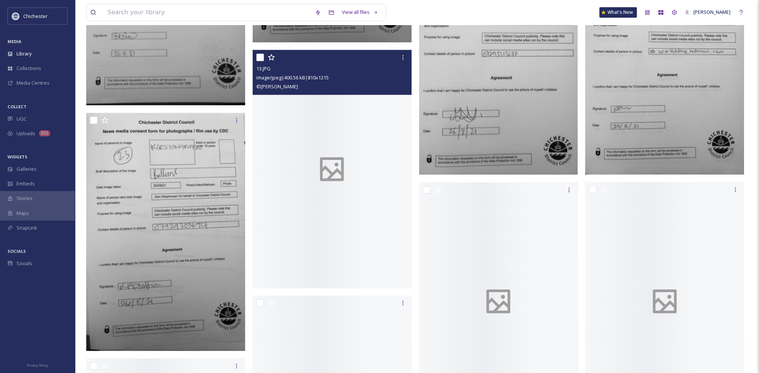
scroll to position [886, 0]
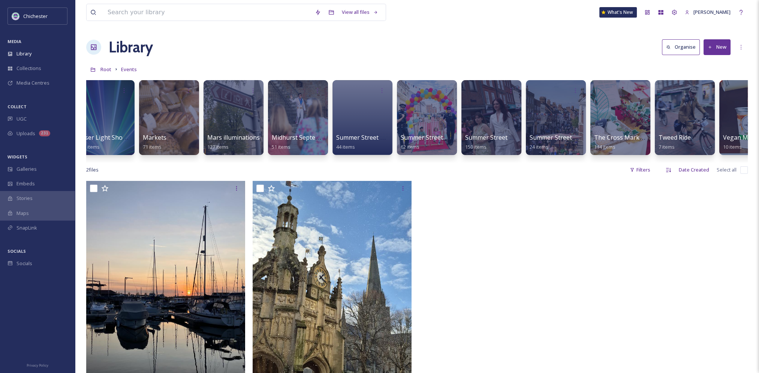
scroll to position [0, 1014]
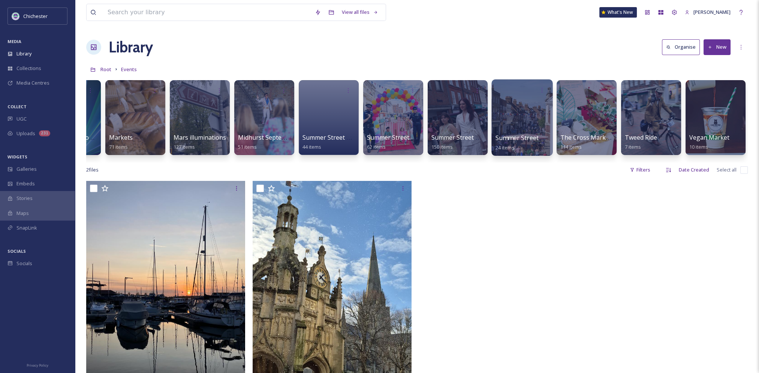
click at [520, 131] on div at bounding box center [521, 117] width 61 height 76
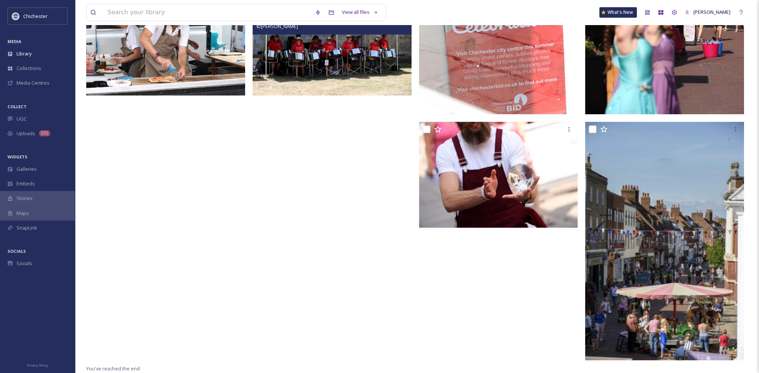
scroll to position [493, 0]
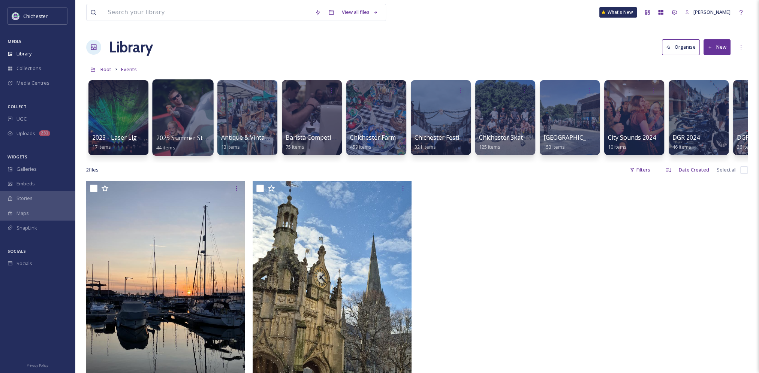
click at [180, 109] on div at bounding box center [182, 117] width 61 height 76
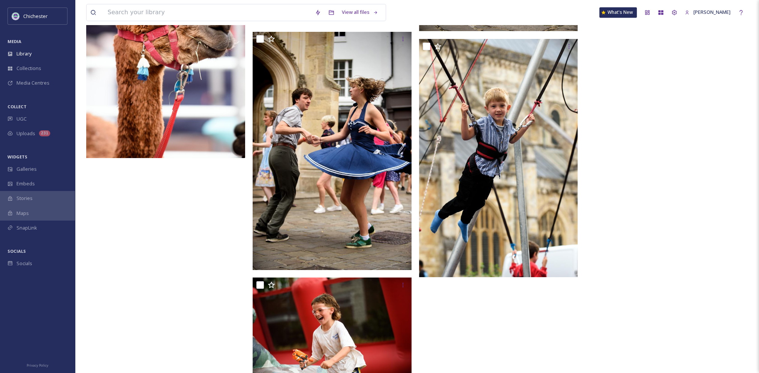
scroll to position [1883, 0]
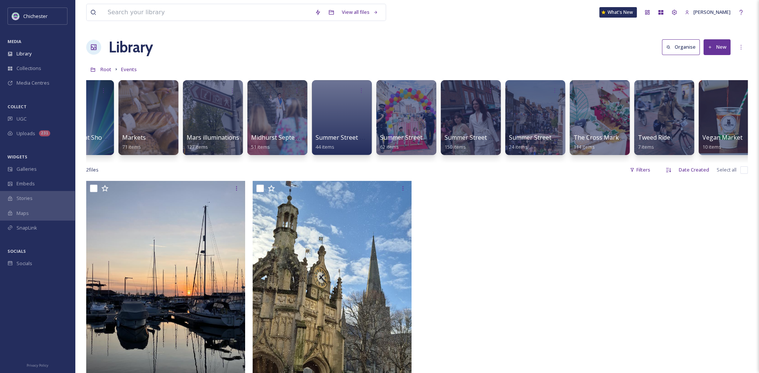
scroll to position [0, 1014]
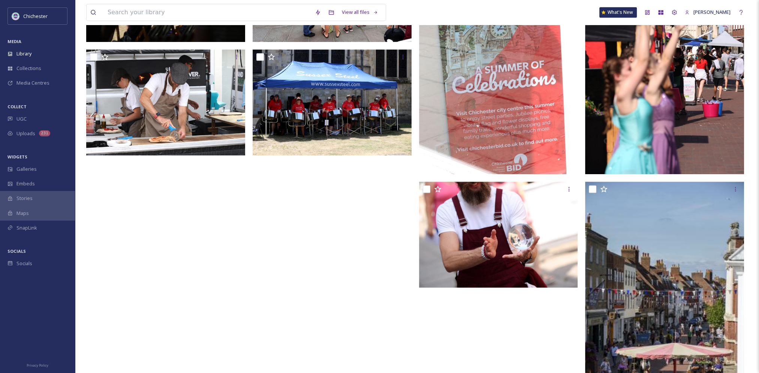
scroll to position [680, 0]
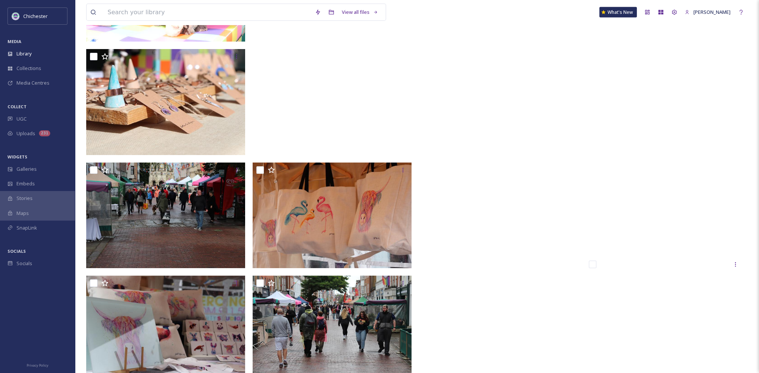
scroll to position [6147, 0]
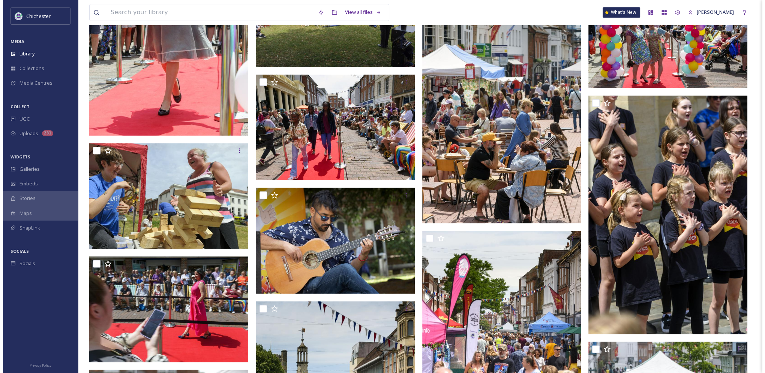
scroll to position [1158, 0]
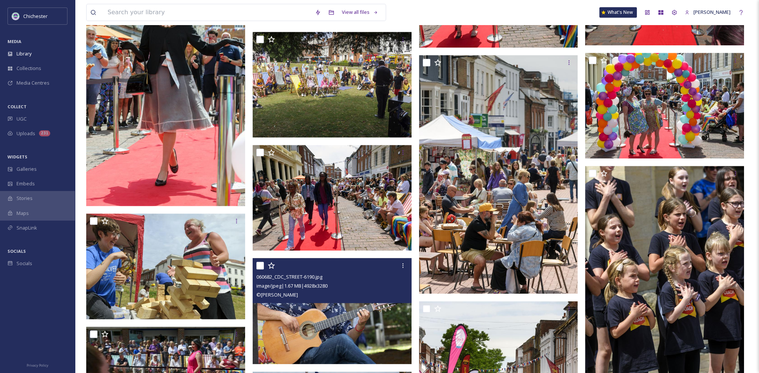
click at [354, 327] on img at bounding box center [332, 311] width 159 height 106
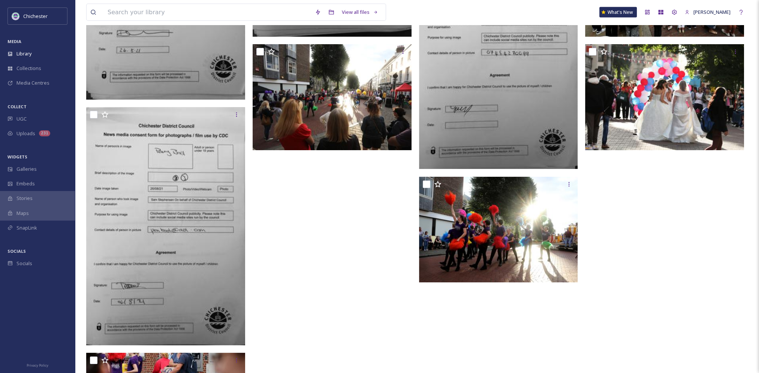
scroll to position [2218, 0]
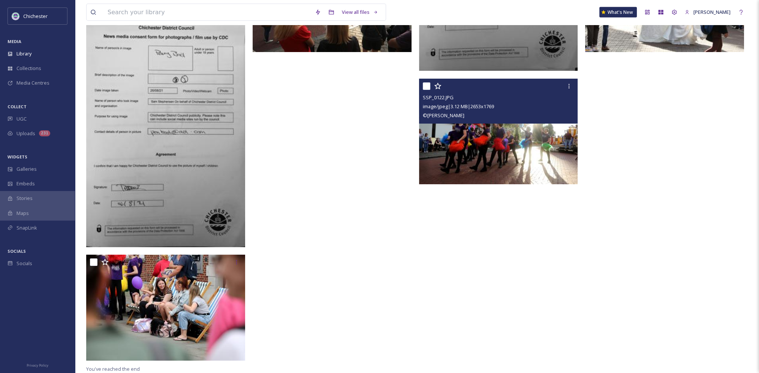
click at [491, 135] on img at bounding box center [498, 131] width 159 height 106
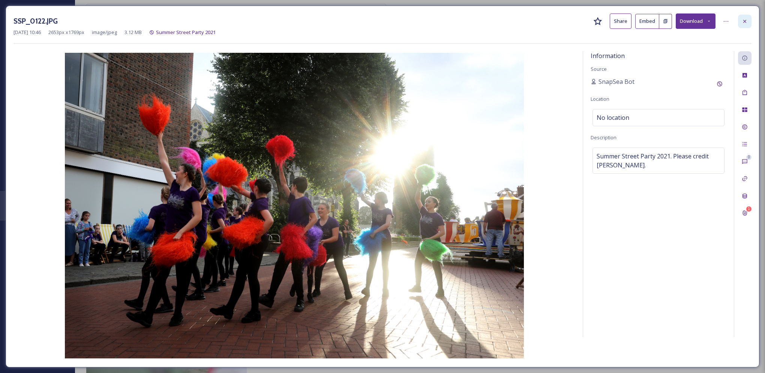
click at [746, 23] on icon at bounding box center [744, 21] width 6 height 6
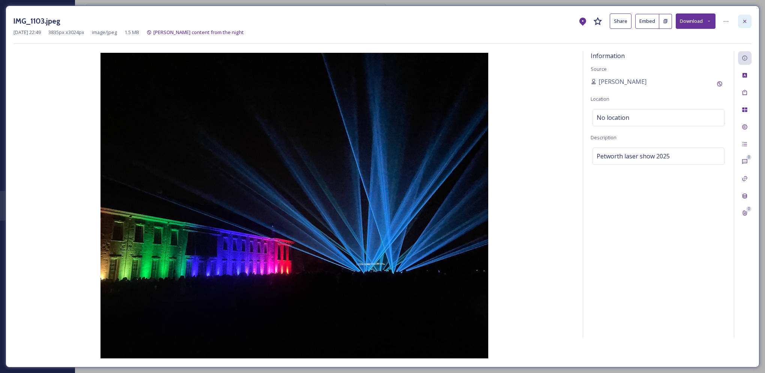
click at [750, 21] on div at bounding box center [744, 21] width 13 height 13
click at [746, 21] on icon at bounding box center [744, 21] width 6 height 6
click at [741, 18] on div at bounding box center [744, 21] width 13 height 13
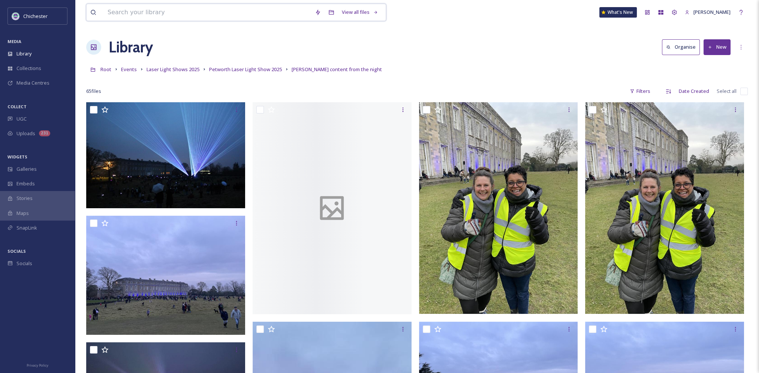
click at [179, 15] on input at bounding box center [207, 12] width 207 height 16
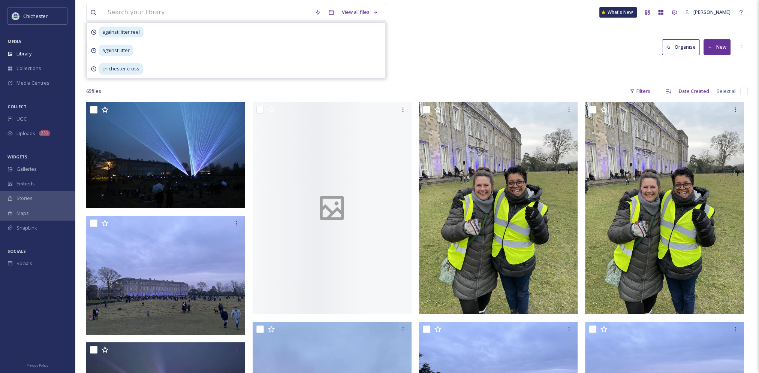
click at [189, 83] on div at bounding box center [416, 79] width 661 height 7
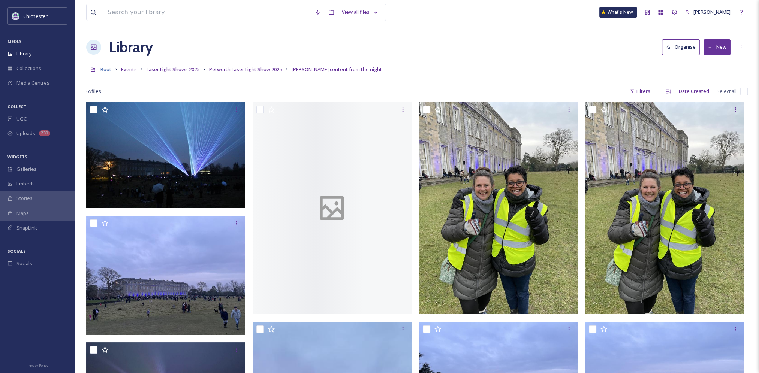
click at [104, 68] on span "Root" at bounding box center [105, 69] width 11 height 7
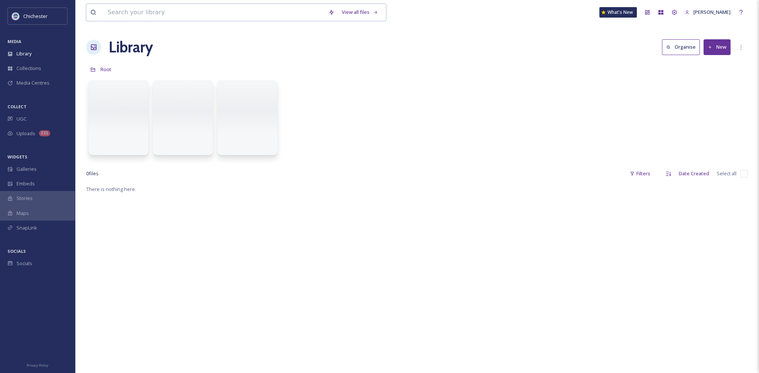
click at [164, 9] on input at bounding box center [214, 12] width 221 height 16
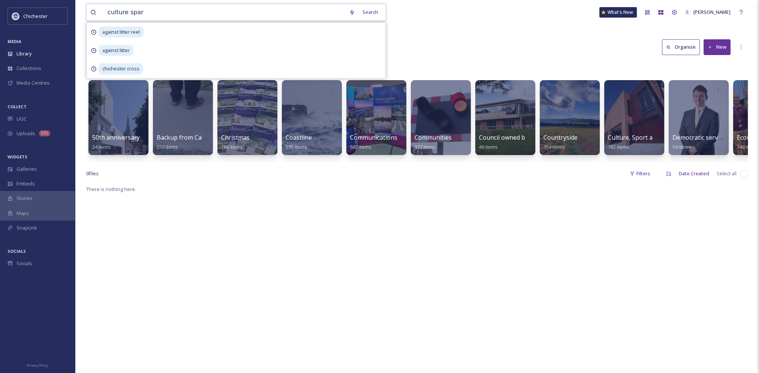
type input "culture spark"
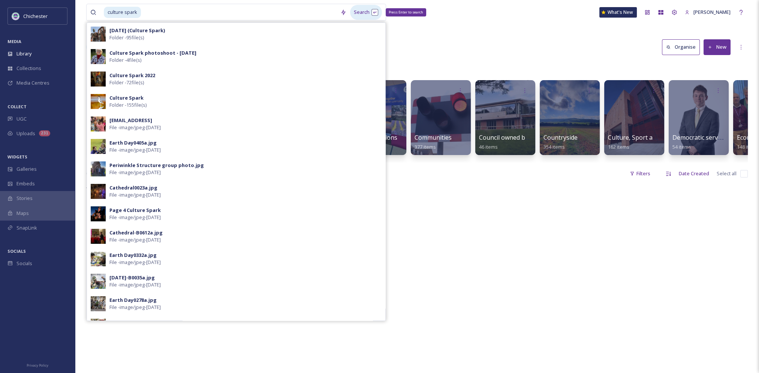
click at [361, 16] on div "Search Press Enter to search" at bounding box center [366, 12] width 32 height 15
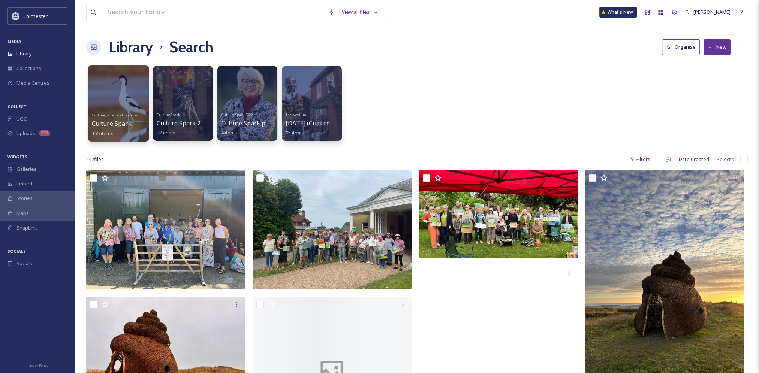
click at [124, 103] on div at bounding box center [118, 103] width 61 height 76
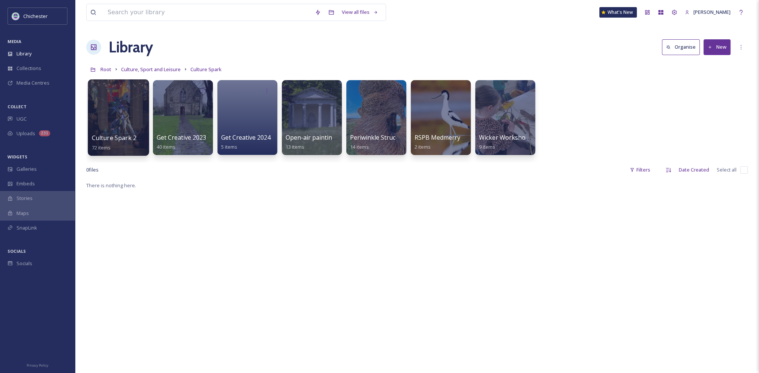
click at [111, 110] on div at bounding box center [118, 117] width 61 height 76
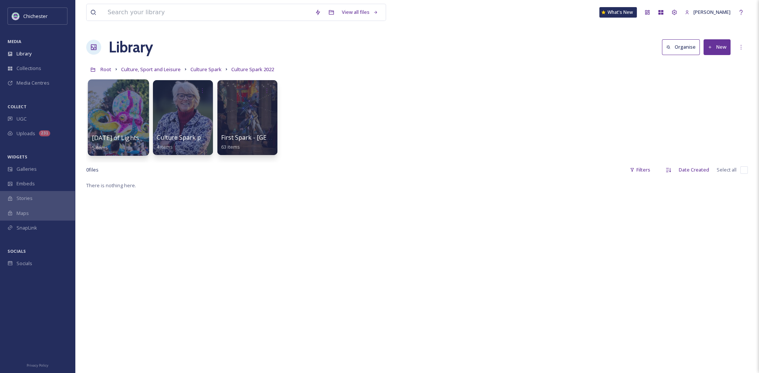
click at [115, 115] on div at bounding box center [118, 117] width 61 height 76
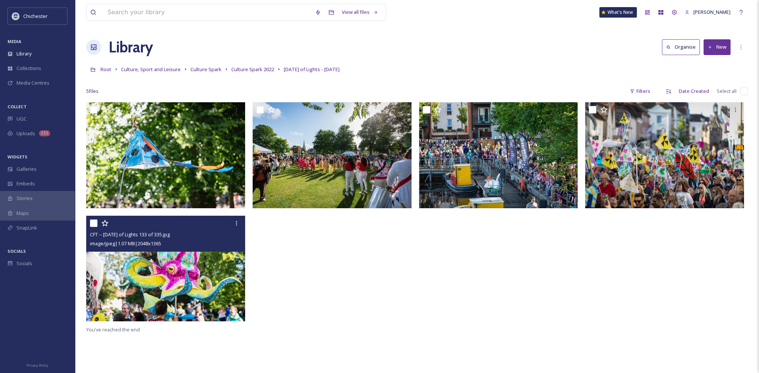
click at [177, 279] on img at bounding box center [165, 269] width 159 height 106
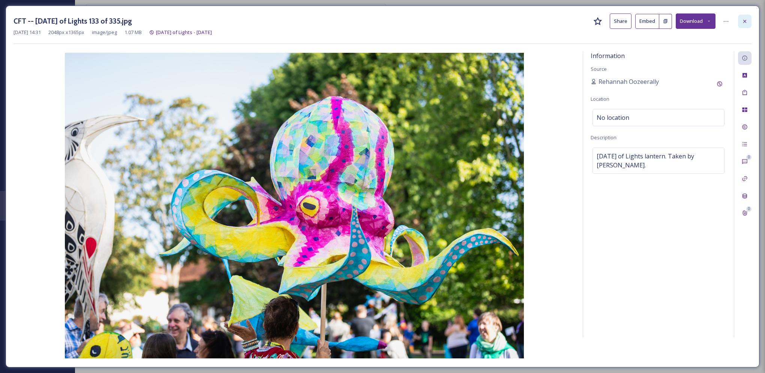
click at [745, 19] on icon at bounding box center [744, 20] width 3 height 3
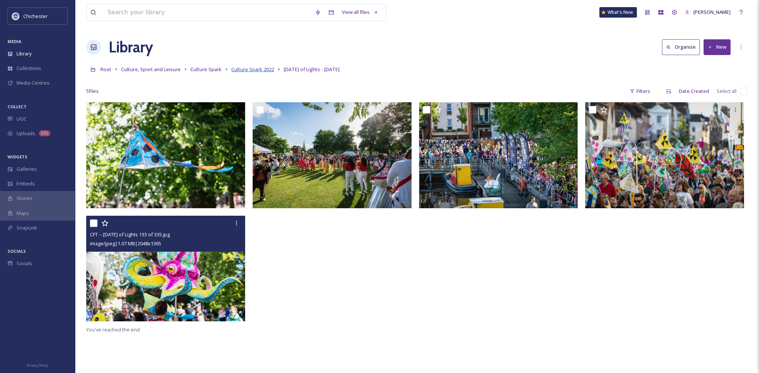
click at [261, 70] on span "Culture Spark 2022" at bounding box center [252, 69] width 43 height 7
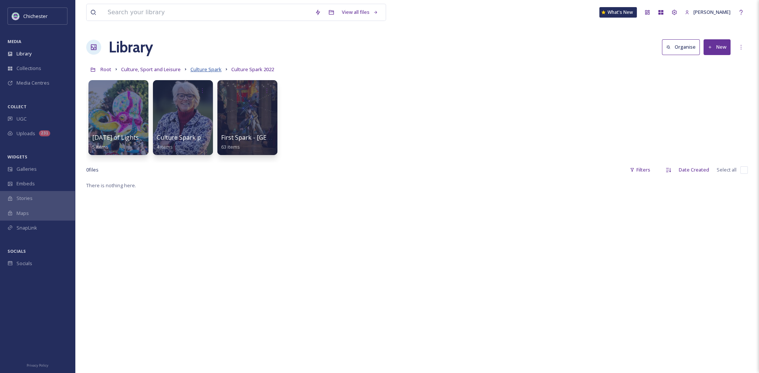
click at [211, 69] on span "Culture Spark" at bounding box center [205, 69] width 31 height 7
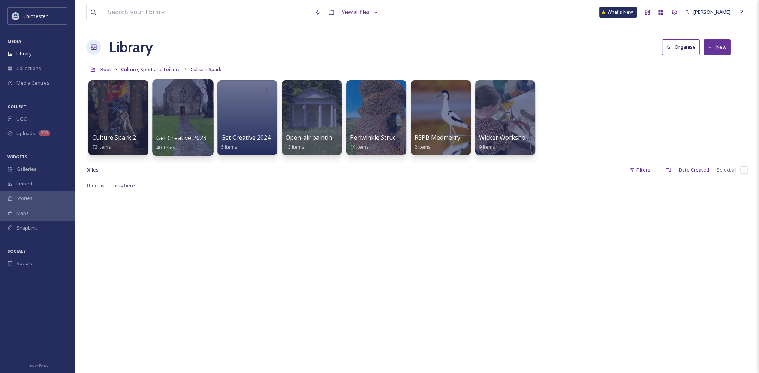
click at [202, 125] on div at bounding box center [182, 117] width 61 height 76
click at [512, 139] on span "Wicker Workshop at The [GEOGRAPHIC_DATA]" at bounding box center [546, 138] width 135 height 8
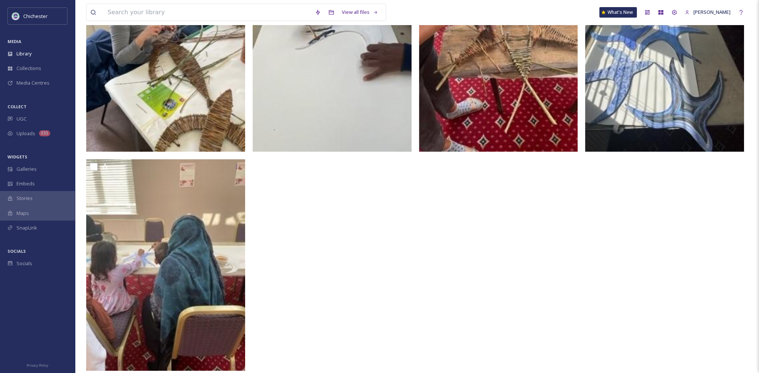
scroll to position [392, 0]
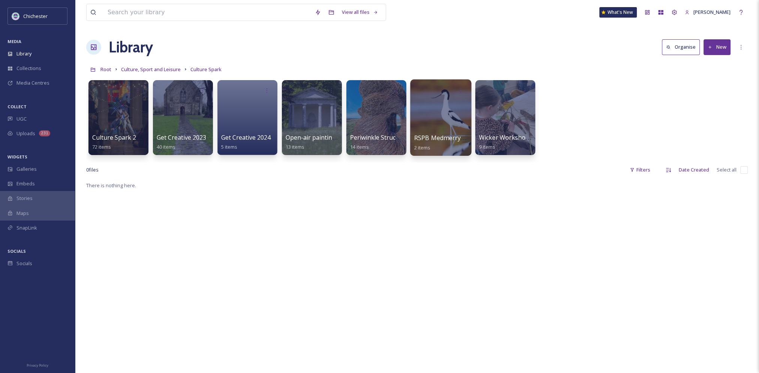
click at [425, 115] on div at bounding box center [440, 117] width 61 height 76
click at [377, 127] on div at bounding box center [376, 117] width 61 height 76
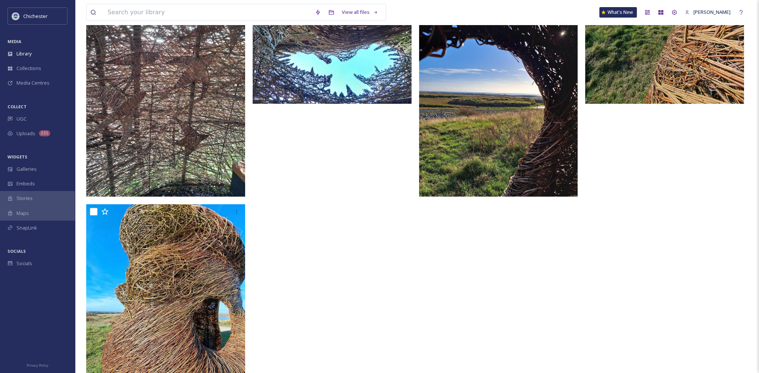
scroll to position [471, 0]
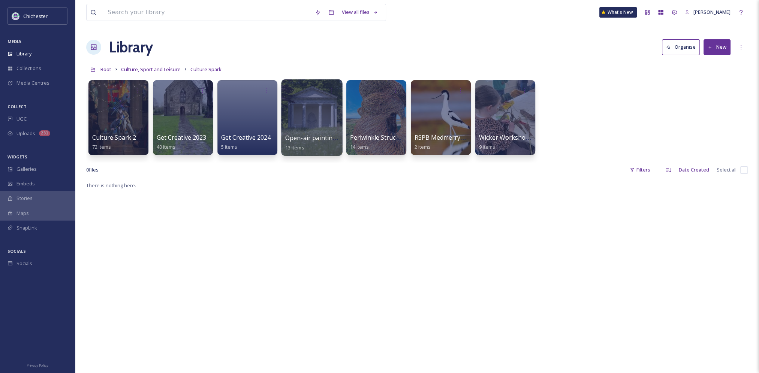
click at [301, 126] on div at bounding box center [311, 117] width 61 height 76
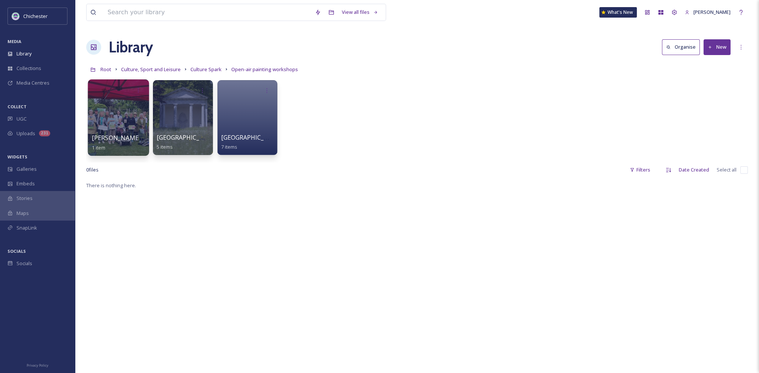
click at [120, 115] on div at bounding box center [118, 117] width 61 height 76
click at [194, 128] on div at bounding box center [182, 117] width 61 height 76
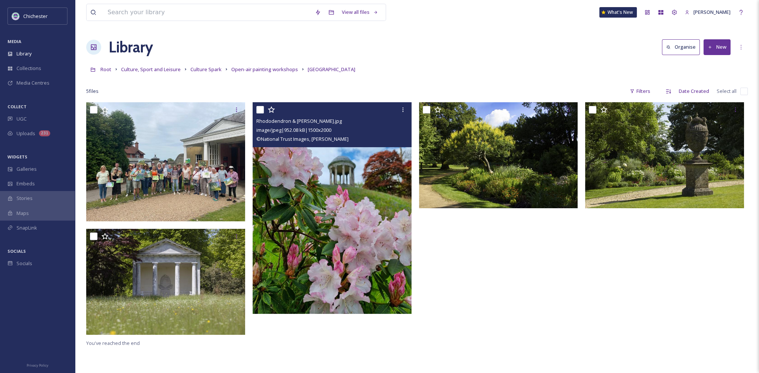
click at [322, 233] on img at bounding box center [332, 208] width 159 height 212
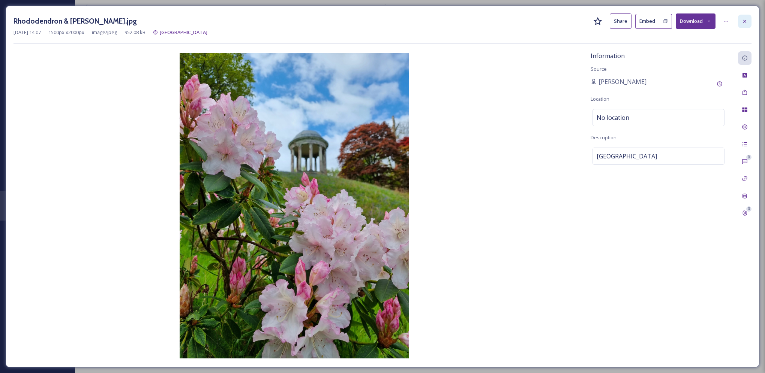
click at [748, 21] on div at bounding box center [744, 21] width 13 height 13
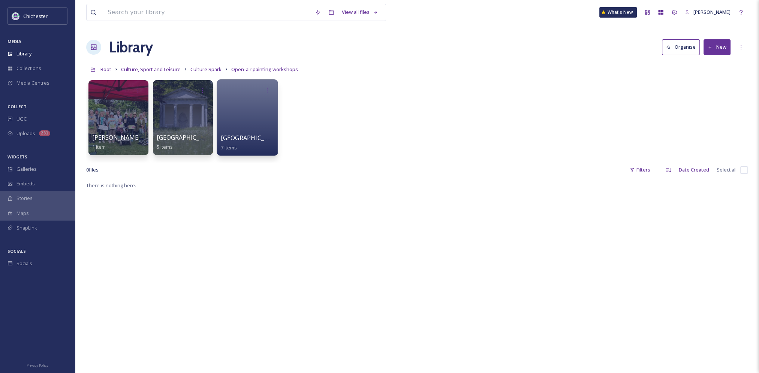
click at [237, 126] on div at bounding box center [247, 117] width 61 height 76
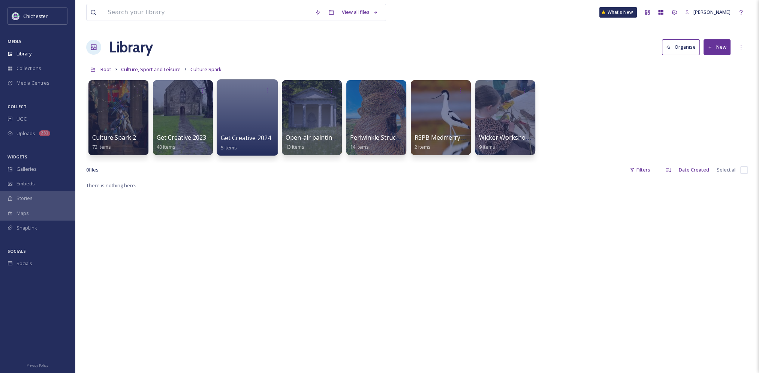
click at [262, 114] on div at bounding box center [247, 117] width 61 height 76
click at [129, 119] on div at bounding box center [118, 117] width 61 height 76
click at [127, 115] on div at bounding box center [118, 117] width 61 height 76
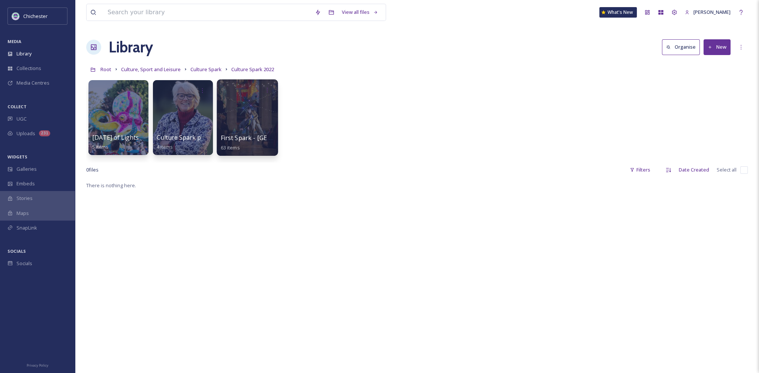
click at [234, 124] on div at bounding box center [247, 117] width 61 height 76
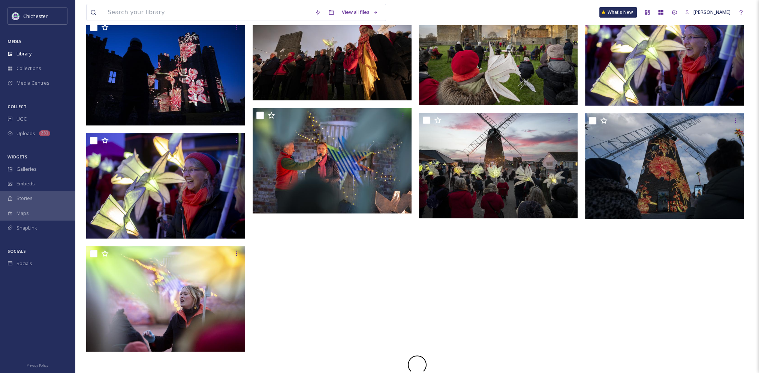
scroll to position [443, 0]
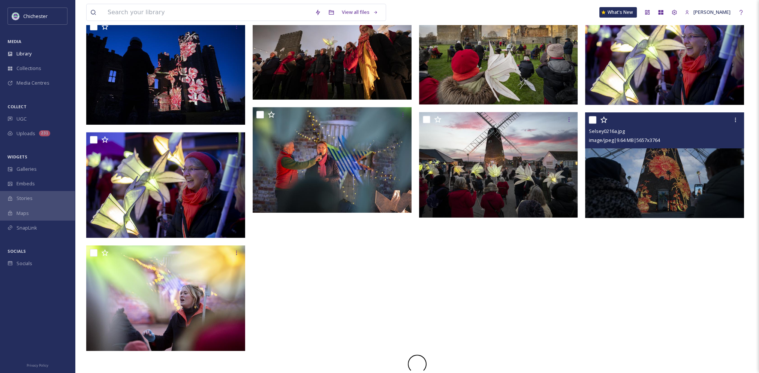
click at [615, 182] on img at bounding box center [664, 165] width 159 height 106
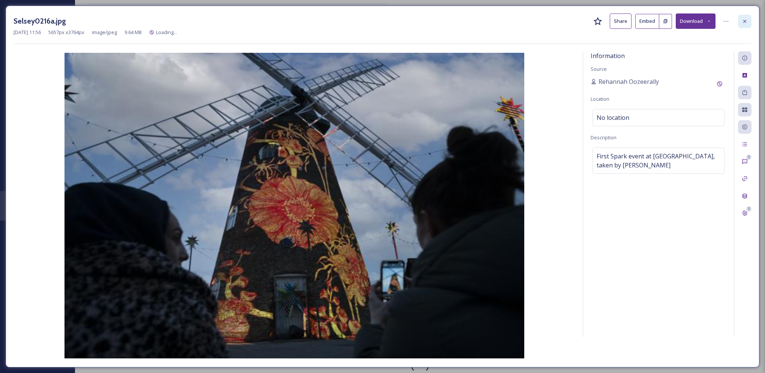
click at [745, 22] on icon at bounding box center [744, 21] width 6 height 6
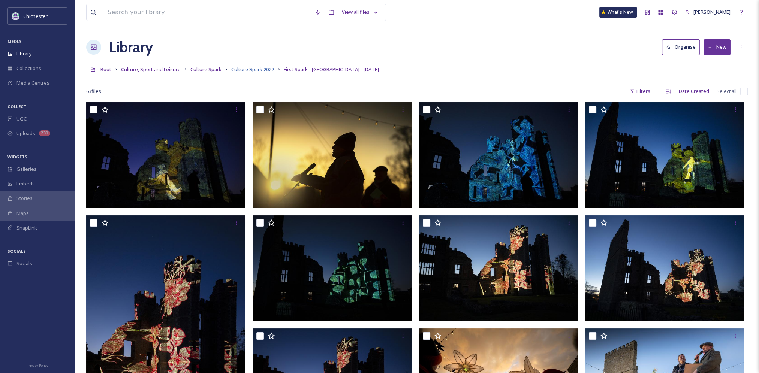
click at [255, 72] on span "Culture Spark 2022" at bounding box center [252, 69] width 43 height 7
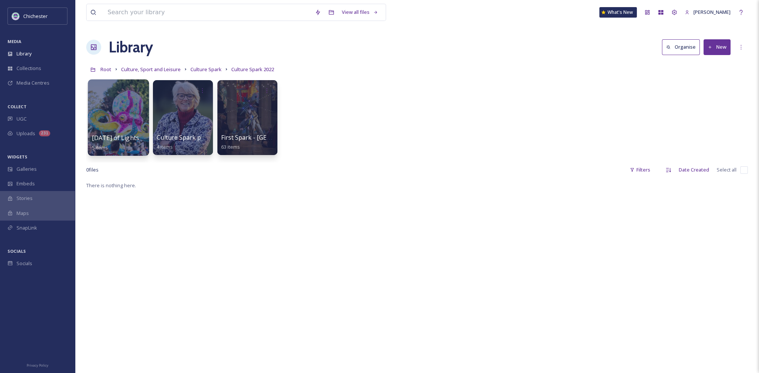
click at [119, 109] on div at bounding box center [118, 117] width 61 height 76
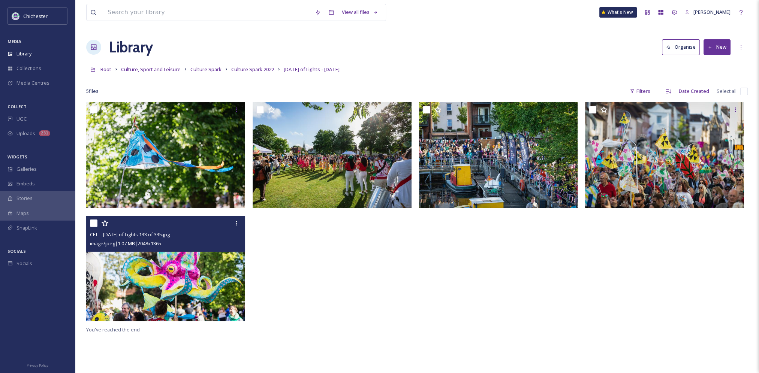
click at [180, 279] on img at bounding box center [165, 269] width 159 height 106
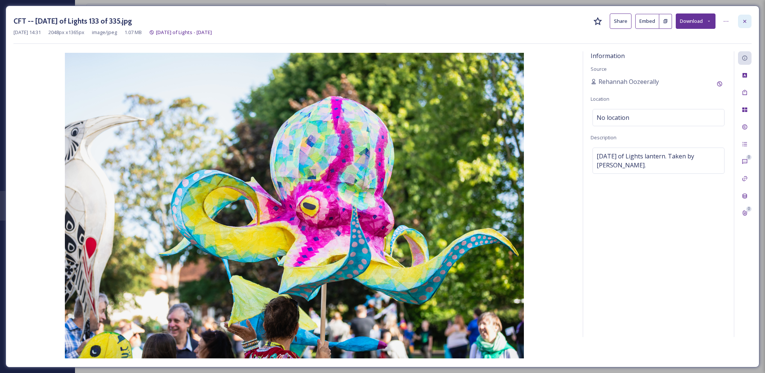
click at [748, 22] on div at bounding box center [744, 21] width 13 height 13
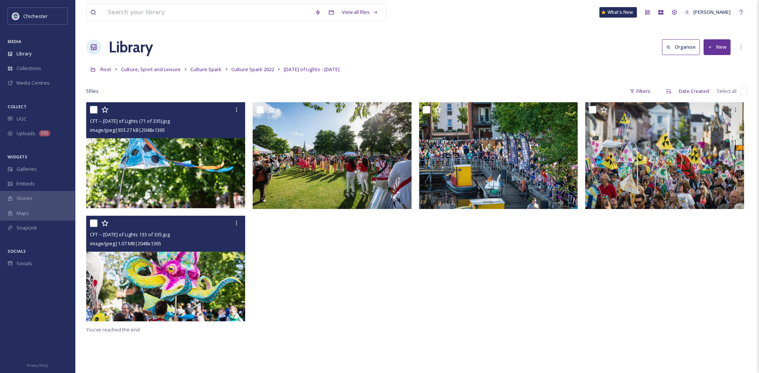
click at [182, 174] on img at bounding box center [165, 155] width 159 height 106
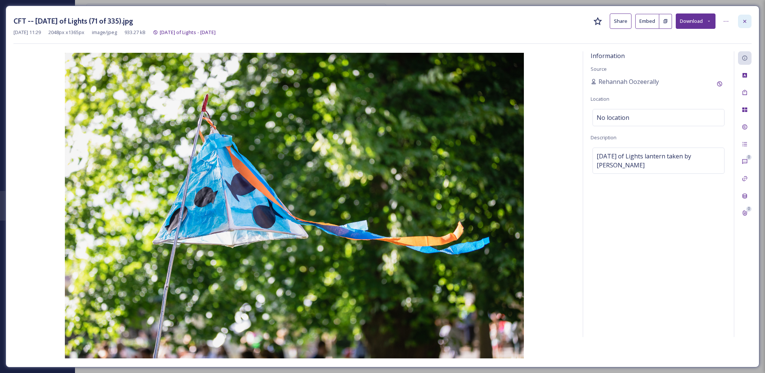
click at [747, 20] on icon at bounding box center [744, 21] width 6 height 6
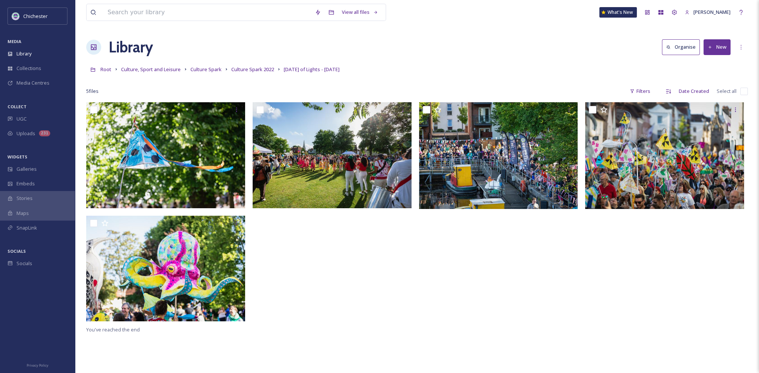
click at [351, 286] on div at bounding box center [334, 213] width 163 height 223
click at [339, 259] on div at bounding box center [334, 213] width 163 height 223
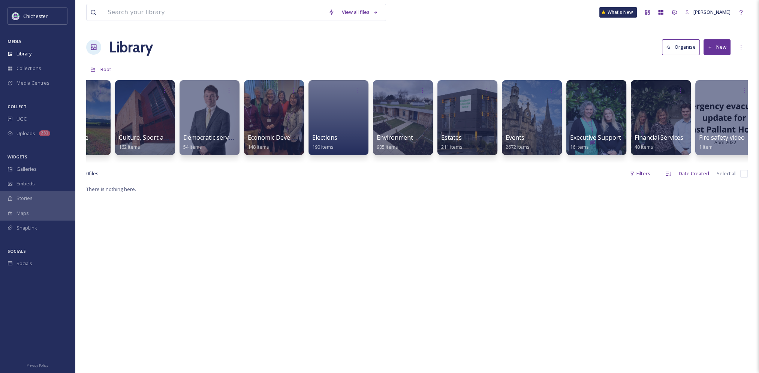
scroll to position [0, 492]
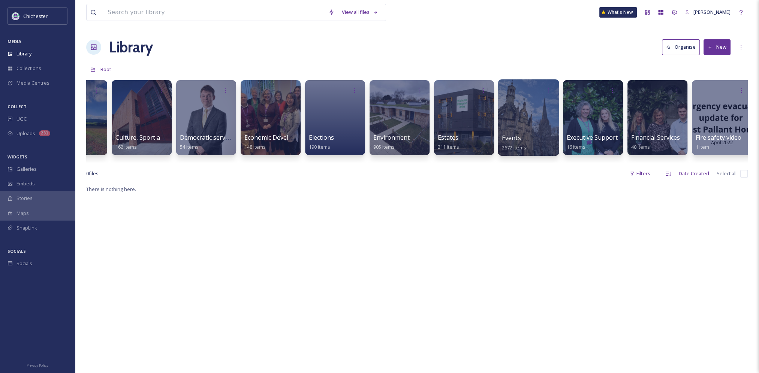
click at [526, 135] on div "Events 2672 items" at bounding box center [529, 142] width 54 height 19
click at [512, 119] on div at bounding box center [528, 117] width 61 height 76
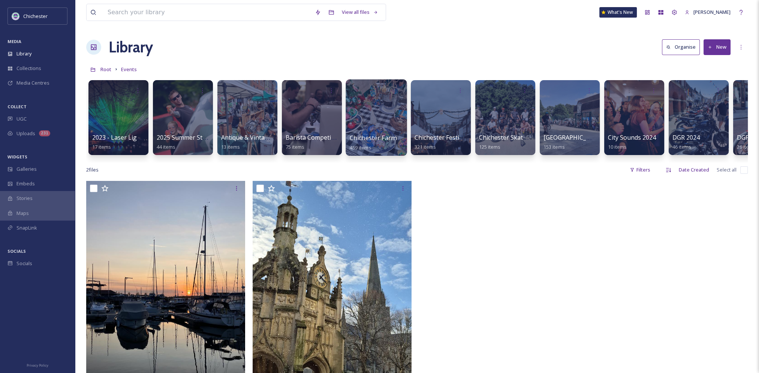
click at [359, 128] on div at bounding box center [376, 117] width 61 height 76
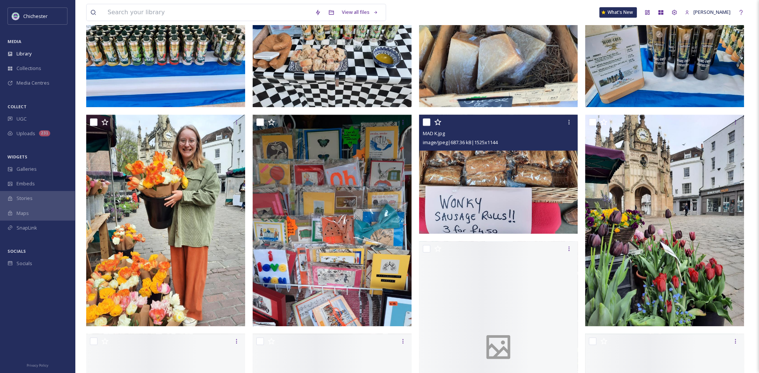
scroll to position [862, 0]
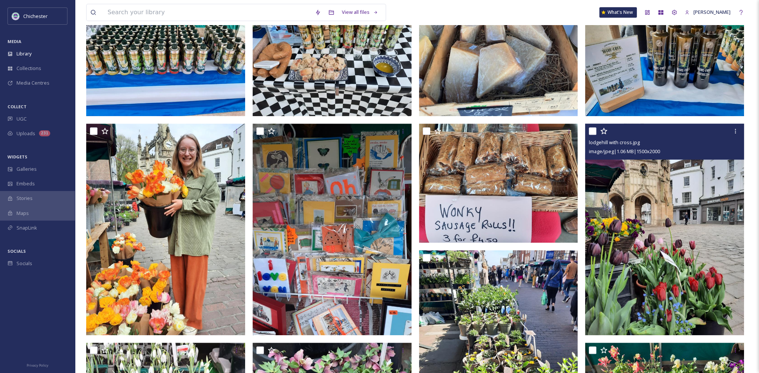
click at [700, 200] on img at bounding box center [664, 230] width 159 height 212
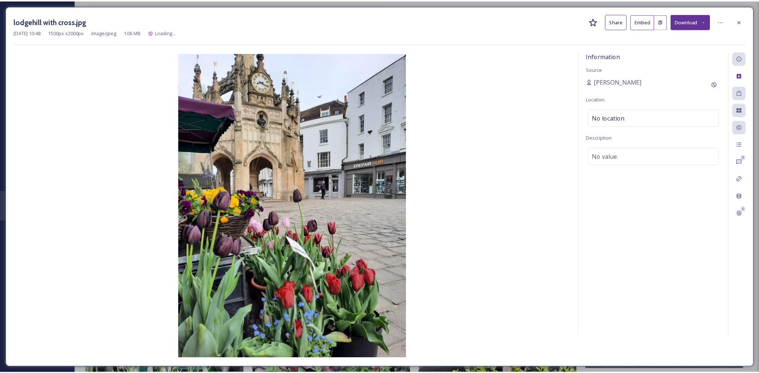
scroll to position [754, 0]
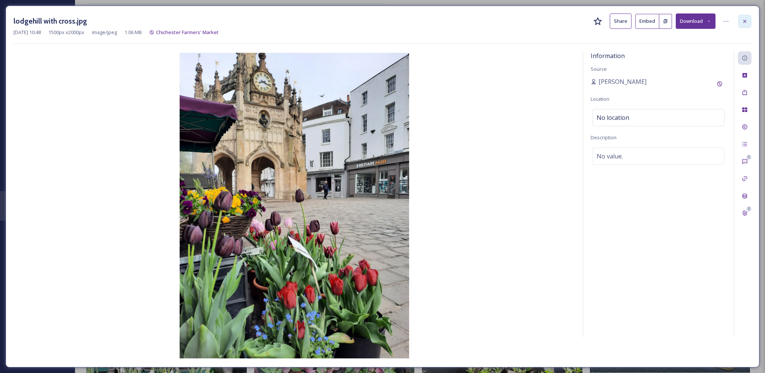
click at [746, 21] on icon at bounding box center [744, 21] width 6 height 6
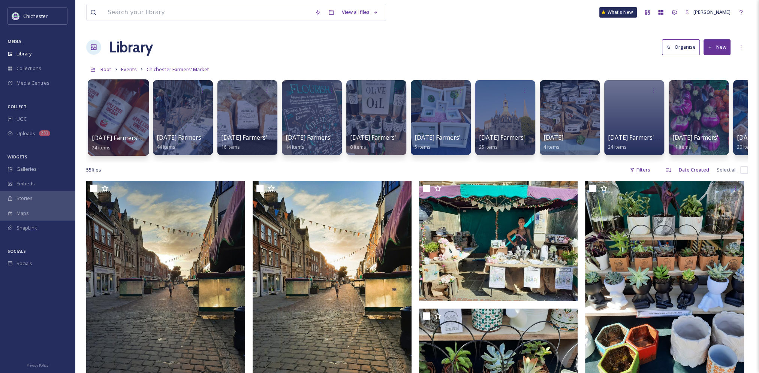
click at [120, 106] on div at bounding box center [118, 117] width 61 height 76
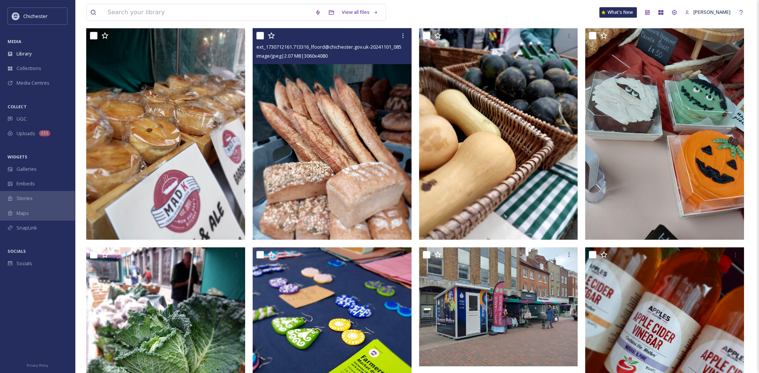
scroll to position [1050, 0]
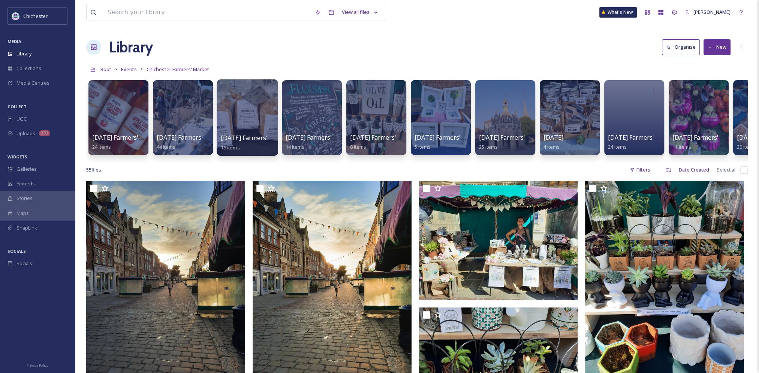
click at [249, 126] on div at bounding box center [247, 117] width 61 height 76
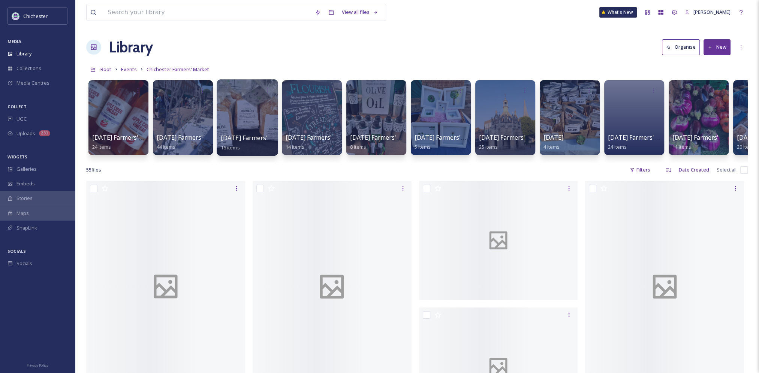
click at [259, 127] on div at bounding box center [247, 117] width 61 height 76
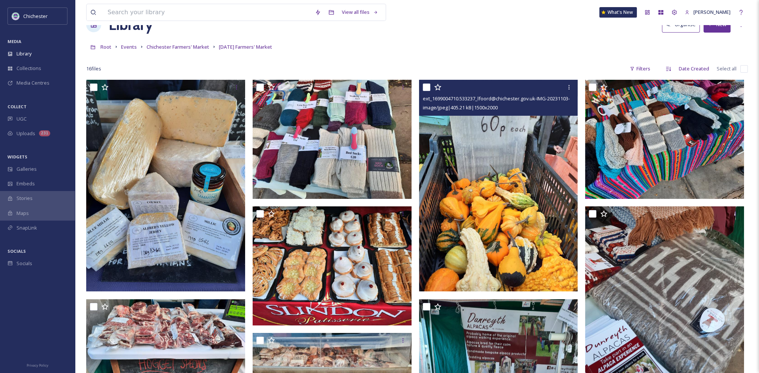
scroll to position [112, 0]
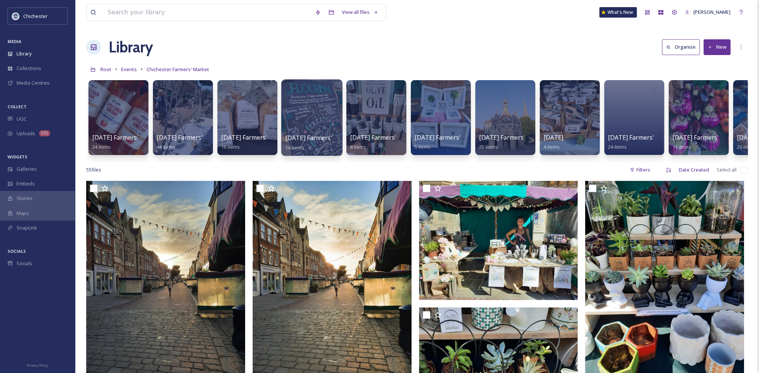
click at [327, 119] on div at bounding box center [311, 117] width 61 height 76
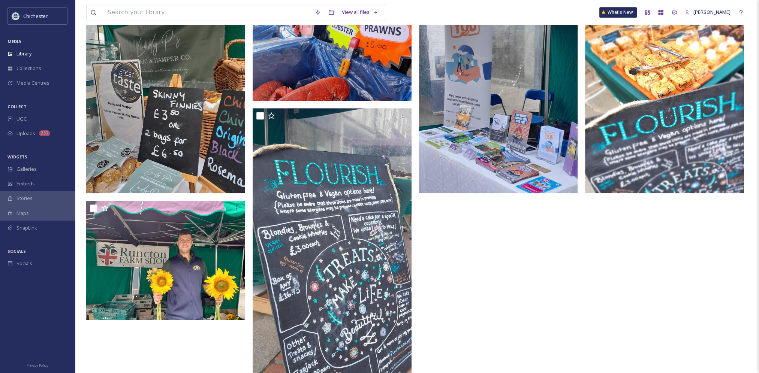
scroll to position [590, 0]
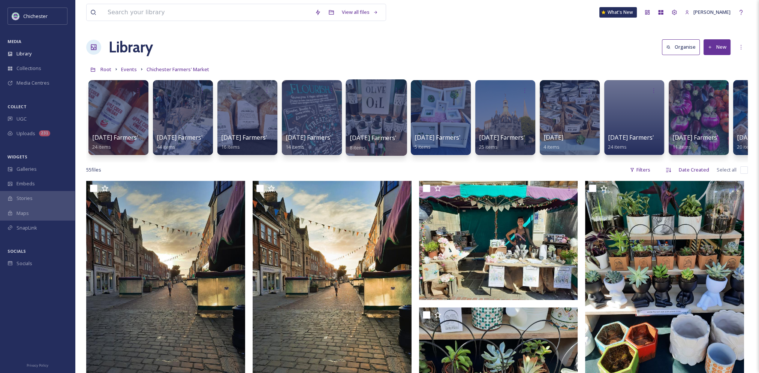
click at [384, 120] on div at bounding box center [376, 117] width 61 height 76
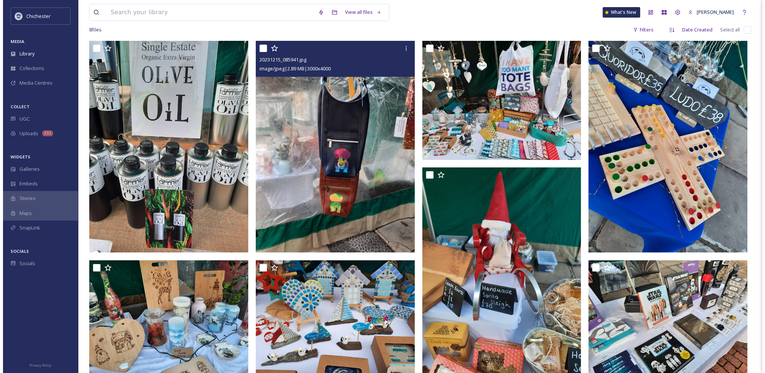
scroll to position [27, 0]
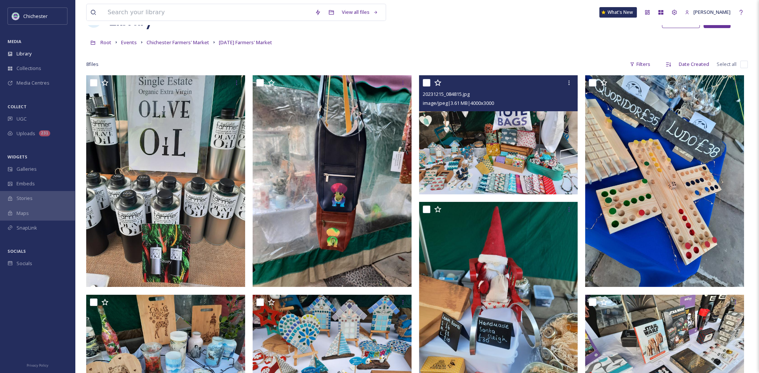
click at [463, 155] on img at bounding box center [498, 134] width 159 height 119
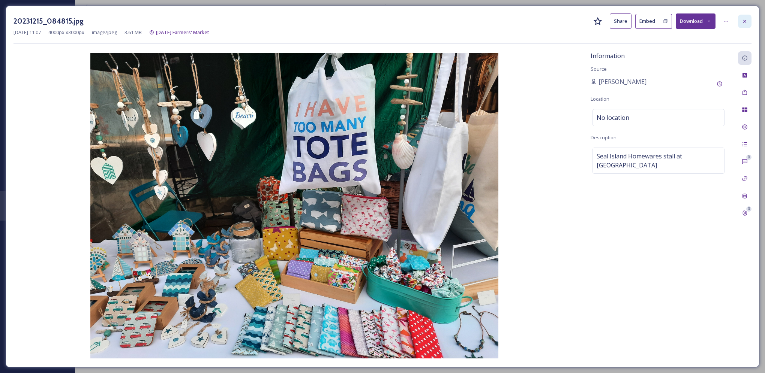
click at [747, 21] on icon at bounding box center [744, 21] width 6 height 6
click at [745, 25] on div at bounding box center [744, 21] width 13 height 13
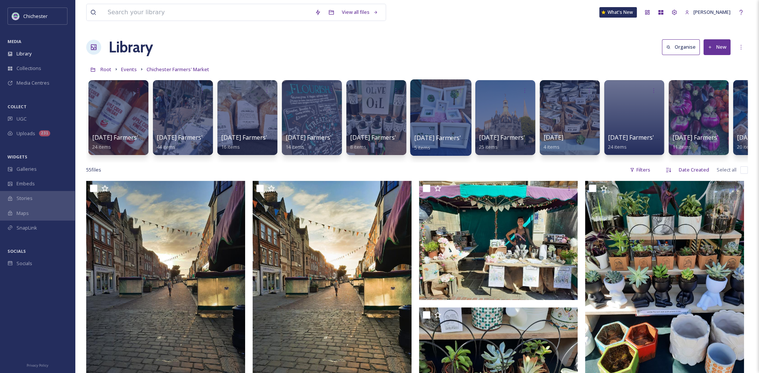
click at [423, 114] on div at bounding box center [440, 117] width 61 height 76
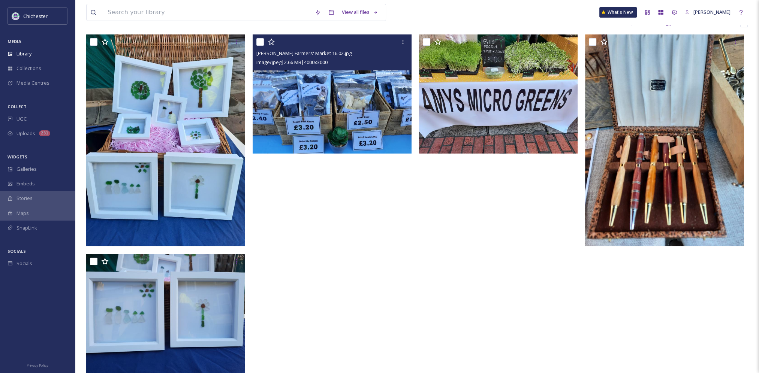
scroll to position [102, 0]
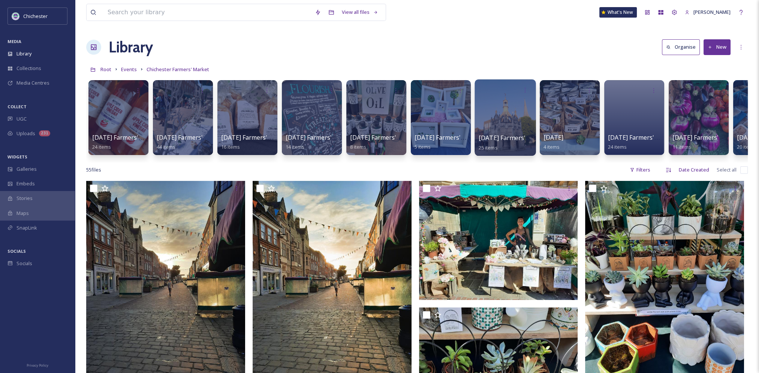
click at [501, 127] on div at bounding box center [504, 117] width 61 height 76
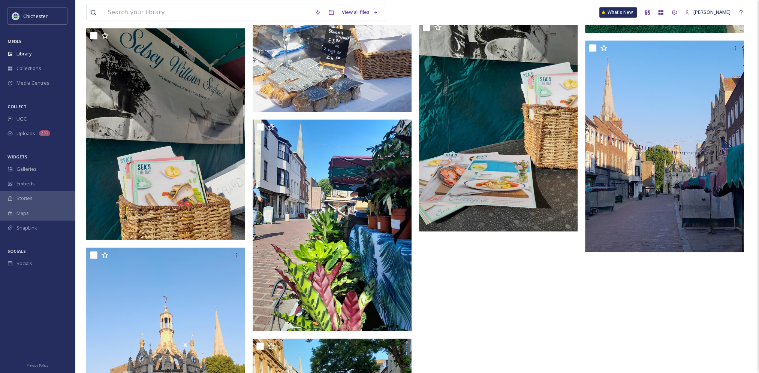
scroll to position [1274, 0]
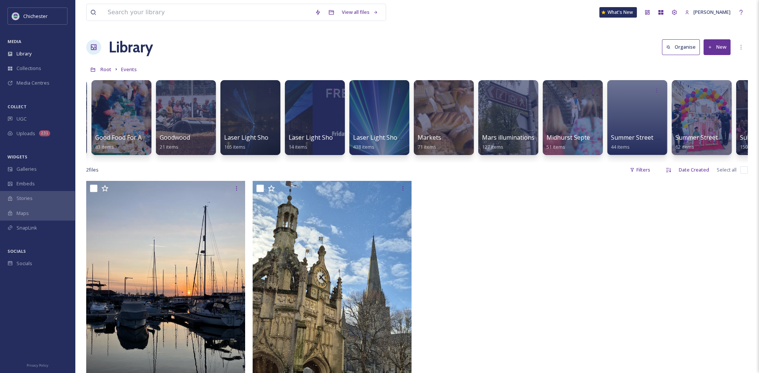
scroll to position [0, 1014]
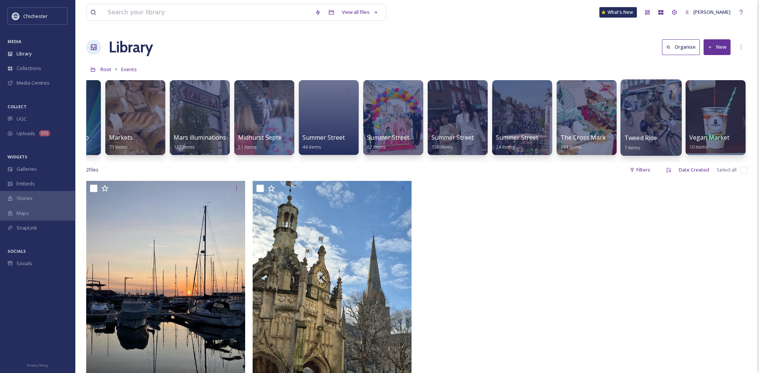
click at [655, 114] on div at bounding box center [650, 117] width 61 height 76
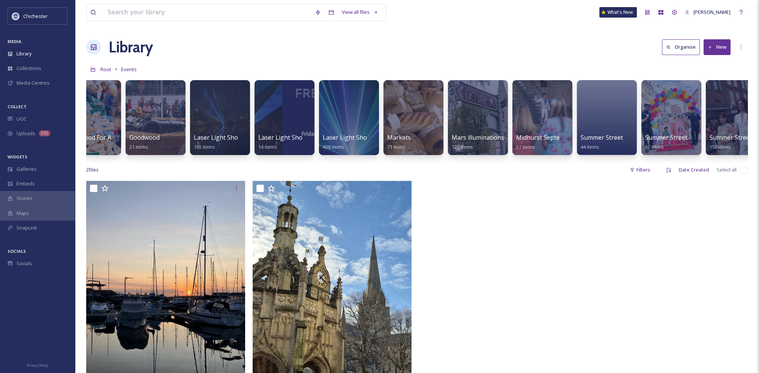
scroll to position [0, 1014]
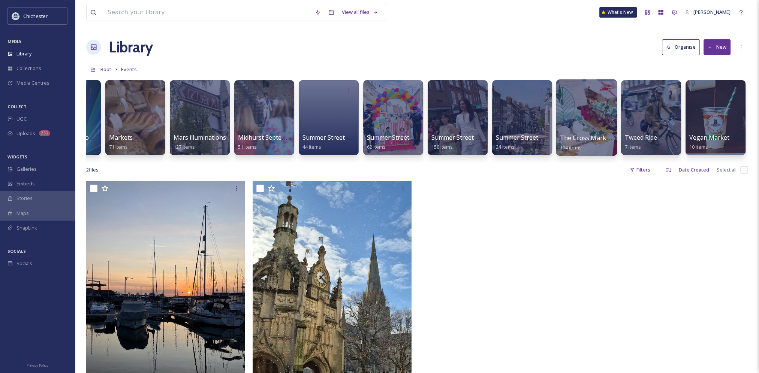
click at [564, 114] on div at bounding box center [586, 117] width 61 height 76
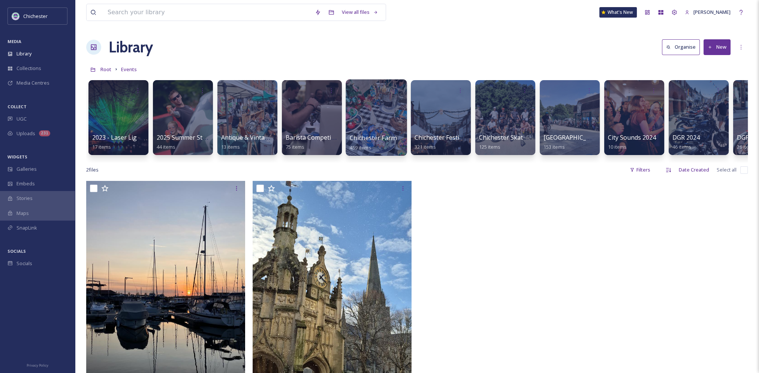
click at [363, 117] on div at bounding box center [376, 117] width 61 height 76
click at [171, 115] on div at bounding box center [182, 117] width 61 height 76
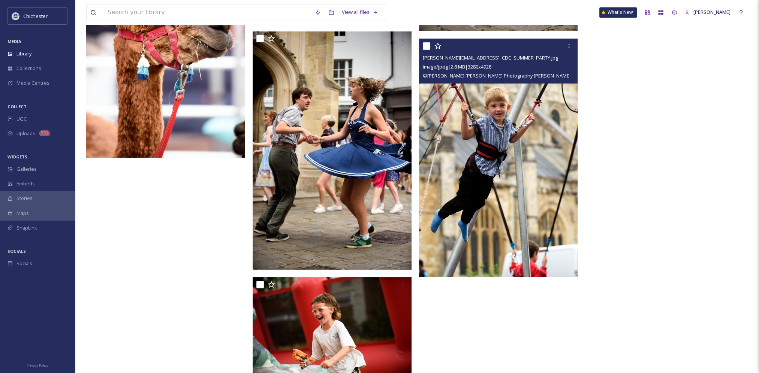
scroll to position [1883, 0]
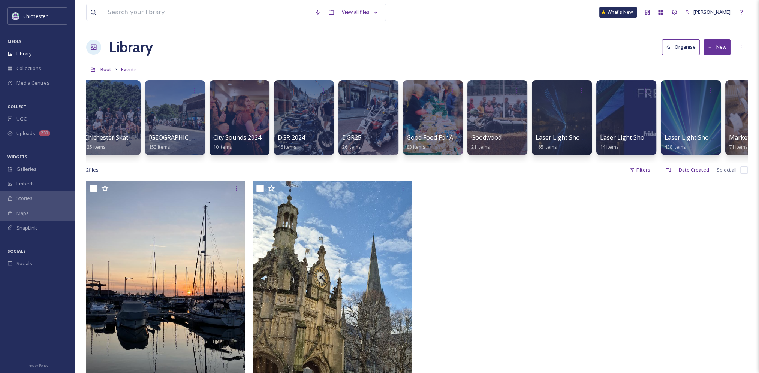
scroll to position [0, 489]
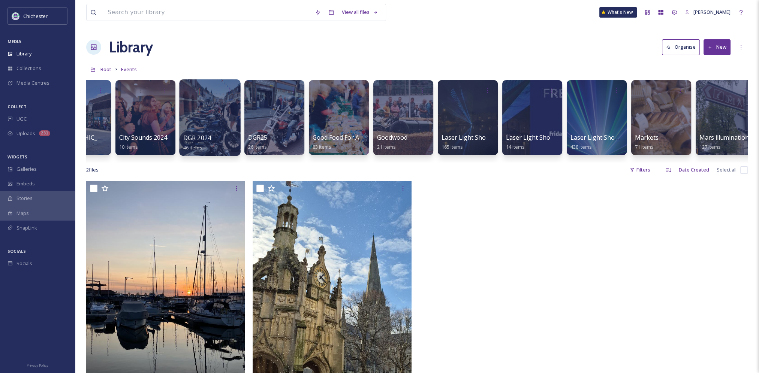
click at [217, 113] on div at bounding box center [209, 117] width 61 height 76
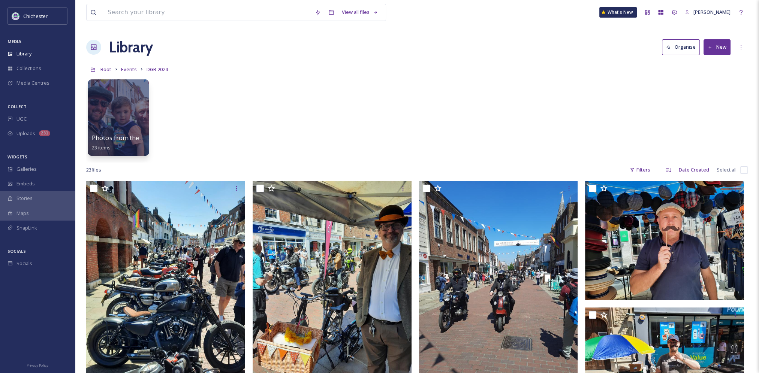
click at [131, 110] on div at bounding box center [118, 117] width 61 height 76
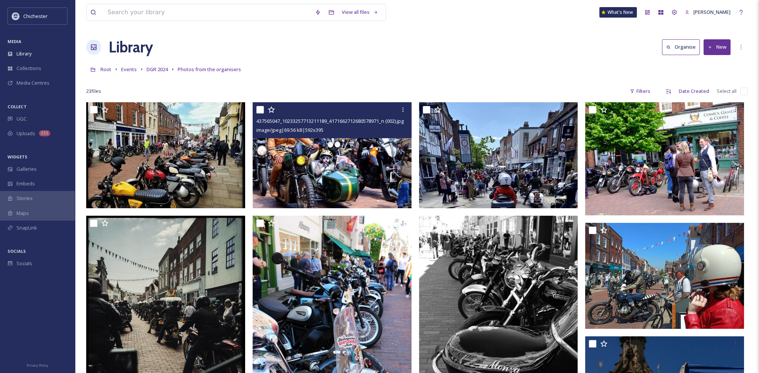
click at [343, 159] on img at bounding box center [332, 155] width 159 height 106
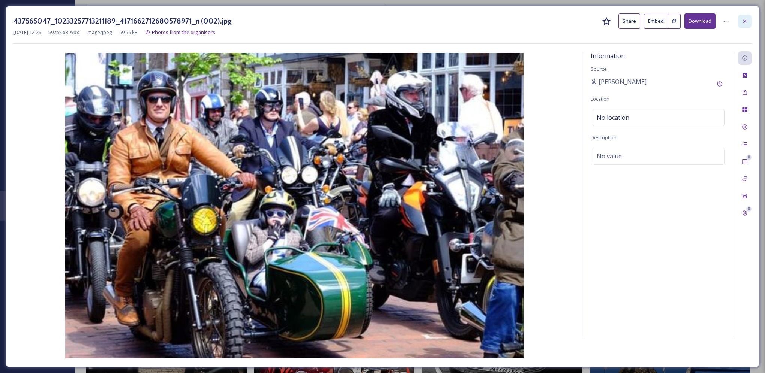
click at [739, 19] on div at bounding box center [744, 21] width 13 height 13
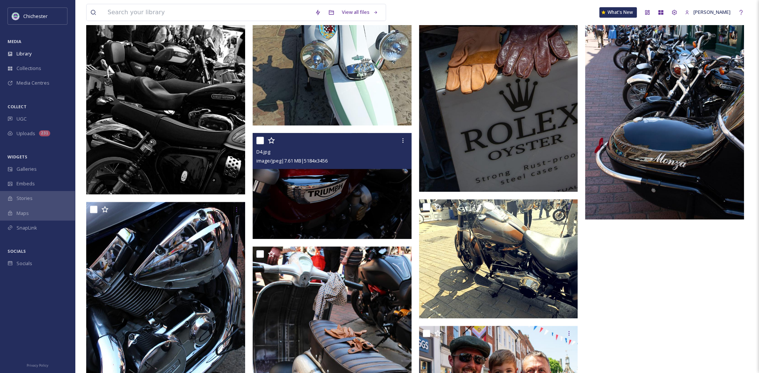
scroll to position [787, 0]
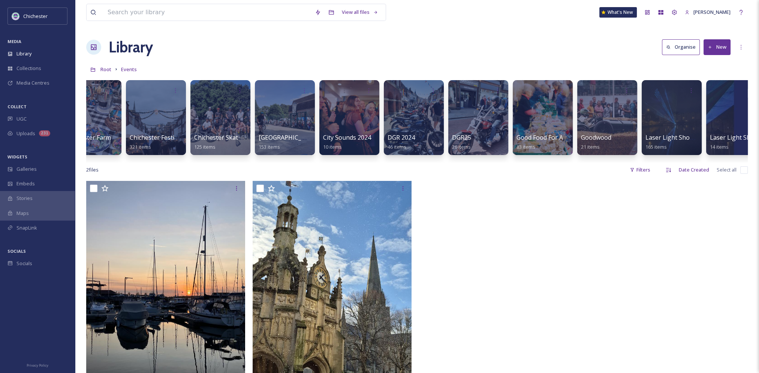
scroll to position [0, 321]
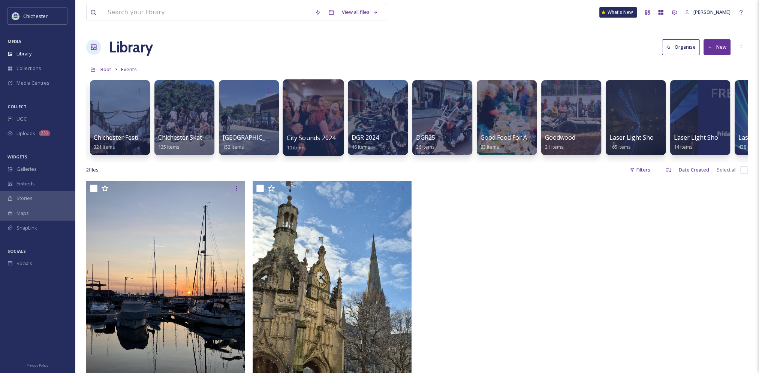
click at [328, 120] on div at bounding box center [313, 117] width 61 height 76
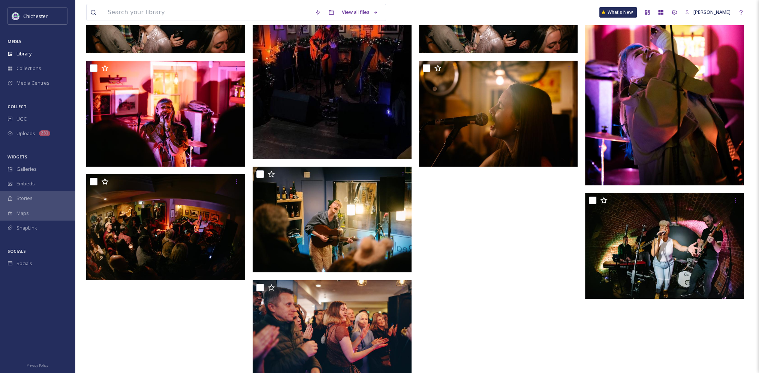
scroll to position [180, 0]
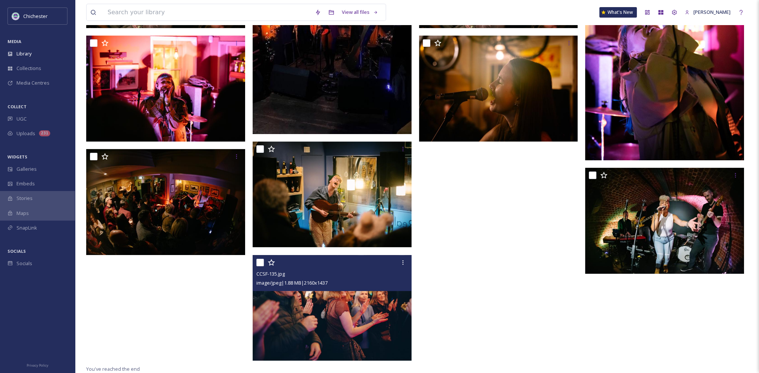
click at [354, 306] on img at bounding box center [332, 308] width 159 height 106
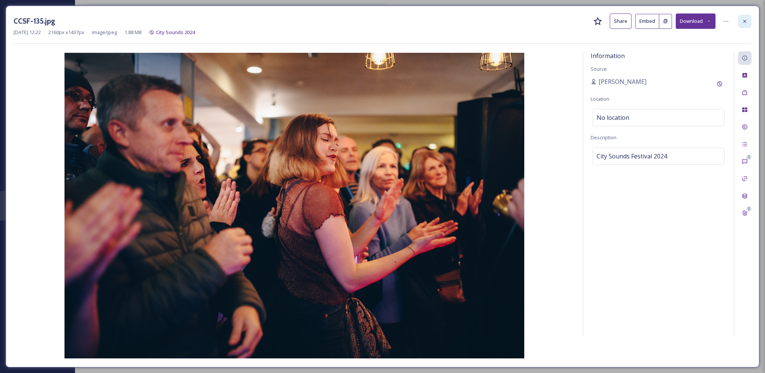
click at [748, 22] on div at bounding box center [744, 21] width 13 height 13
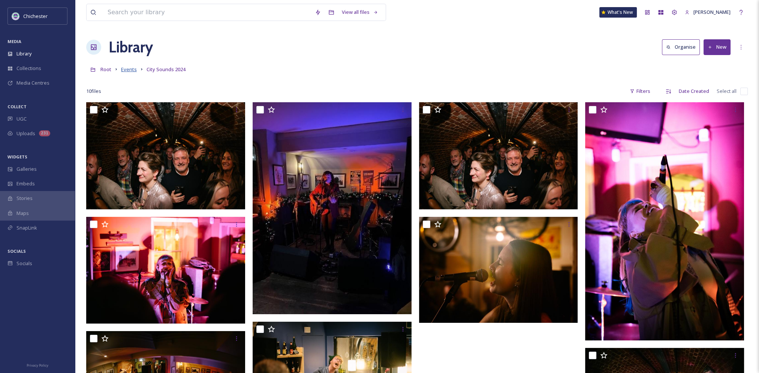
click at [135, 68] on span "Events" at bounding box center [129, 69] width 16 height 7
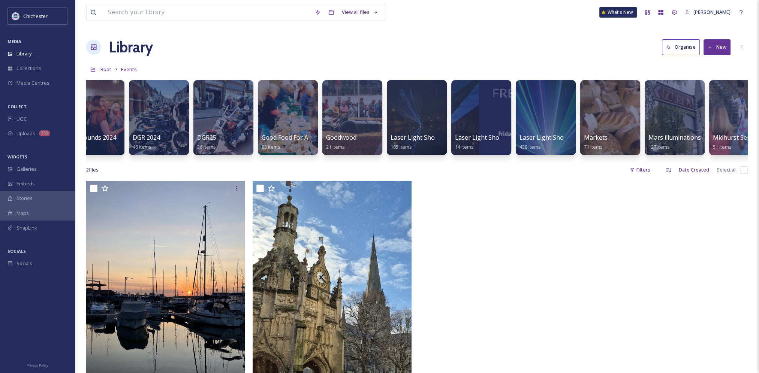
scroll to position [0, 542]
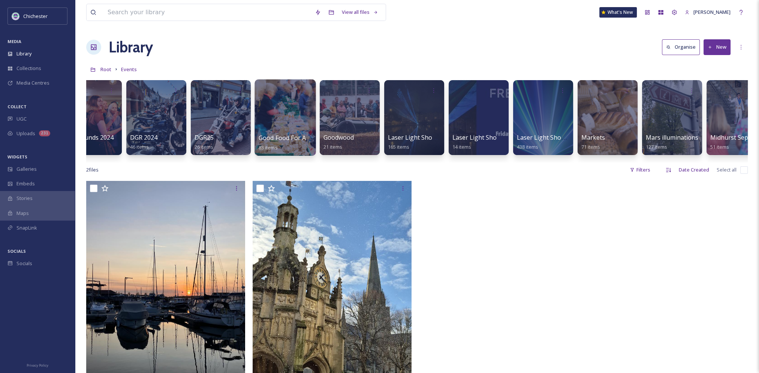
click at [290, 107] on div at bounding box center [284, 117] width 61 height 76
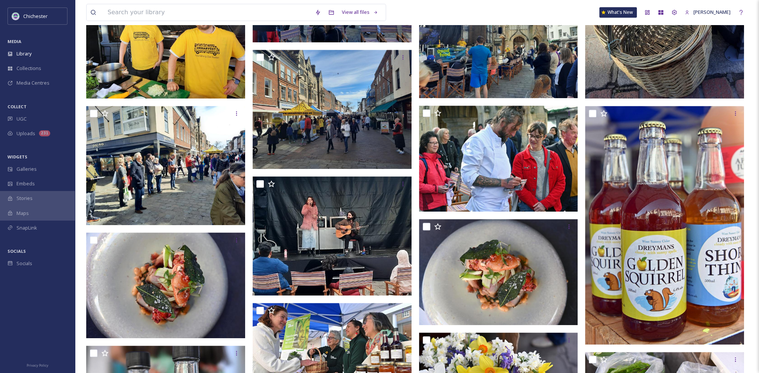
scroll to position [824, 0]
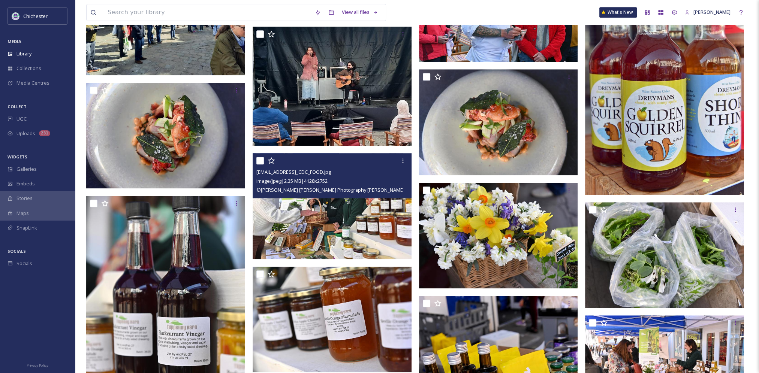
click at [332, 218] on img at bounding box center [332, 206] width 159 height 106
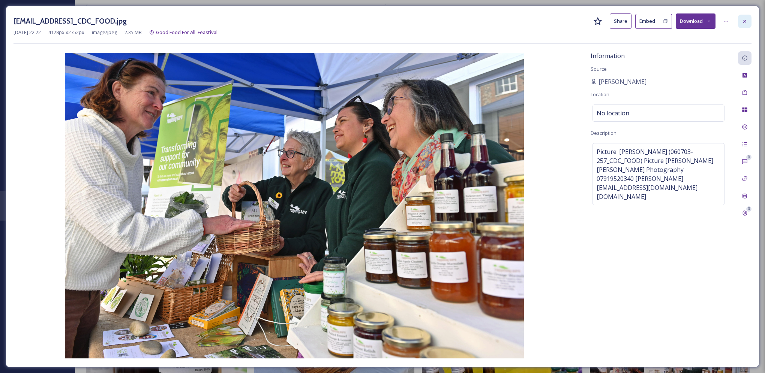
click at [744, 23] on icon at bounding box center [744, 21] width 6 height 6
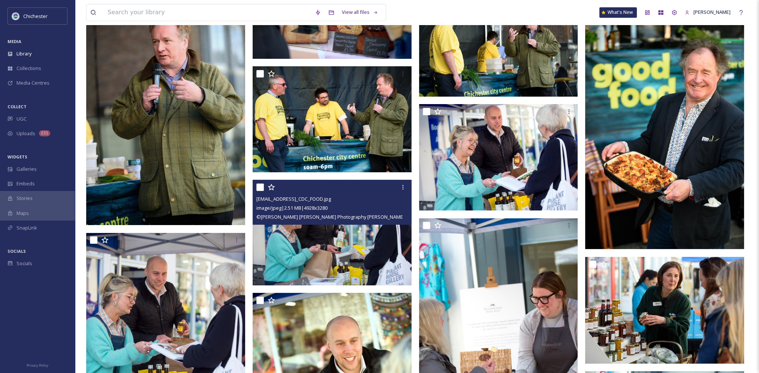
scroll to position [1812, 0]
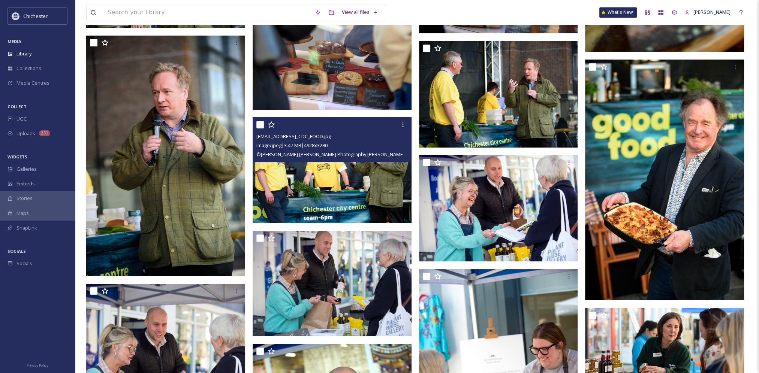
click at [341, 193] on img at bounding box center [332, 170] width 159 height 106
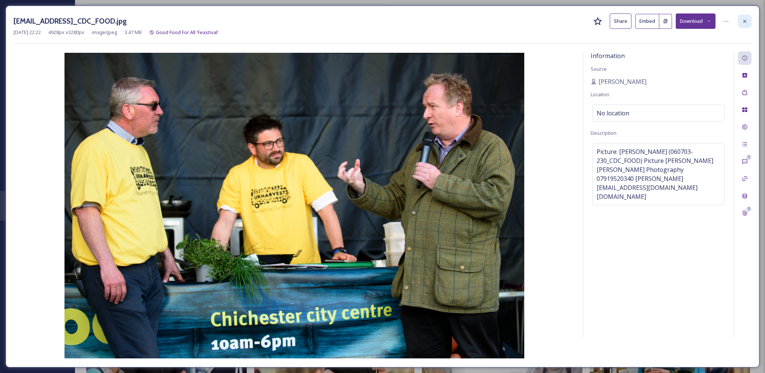
click at [743, 19] on icon at bounding box center [744, 20] width 3 height 3
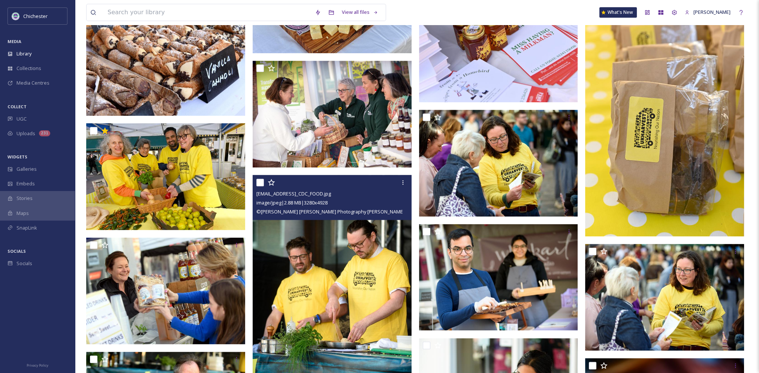
scroll to position [1250, 0]
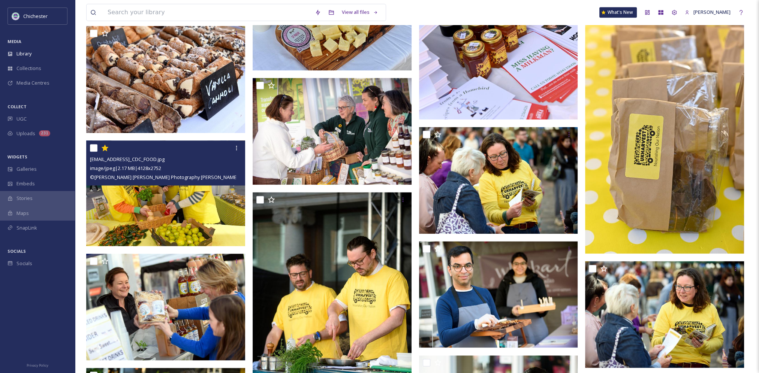
click at [108, 209] on img at bounding box center [165, 193] width 159 height 106
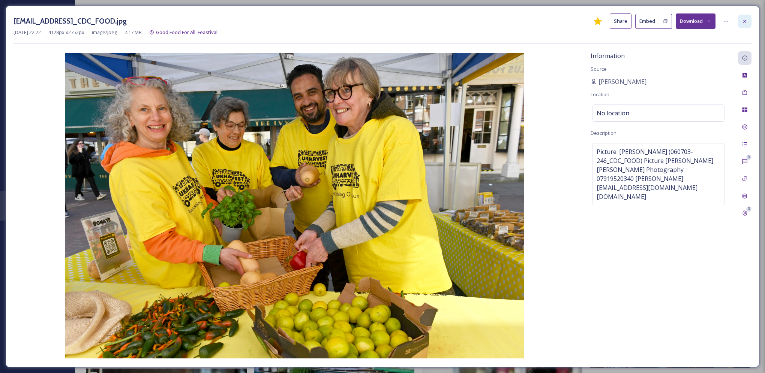
click at [744, 22] on icon at bounding box center [744, 21] width 6 height 6
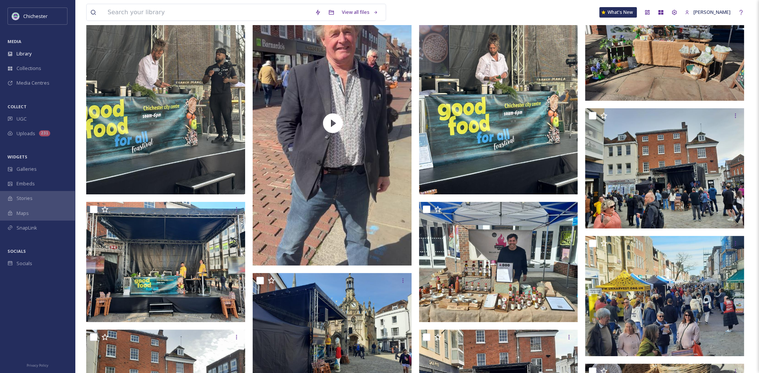
scroll to position [126, 0]
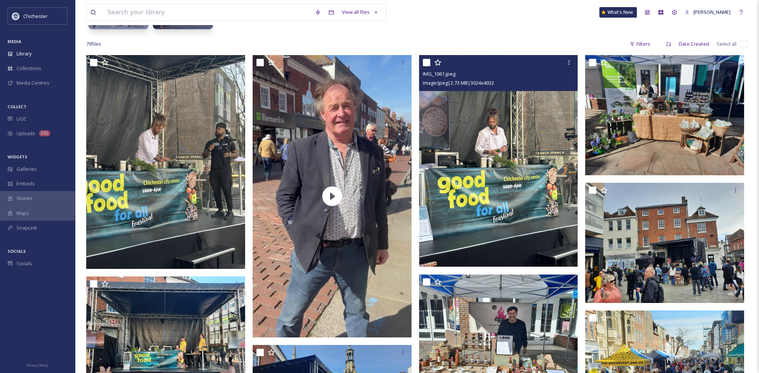
click at [534, 172] on img at bounding box center [498, 161] width 159 height 212
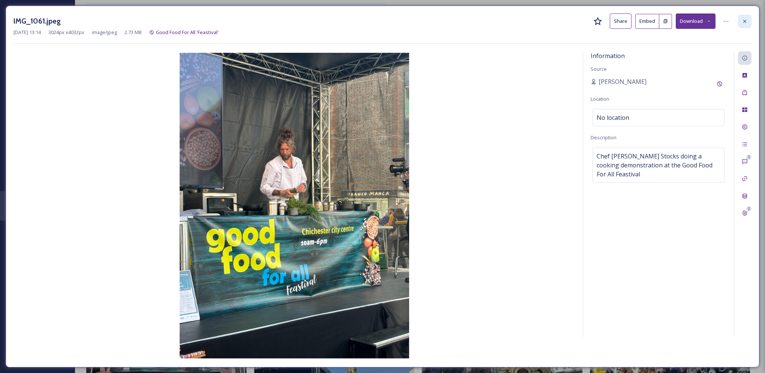
click at [742, 20] on icon at bounding box center [744, 21] width 6 height 6
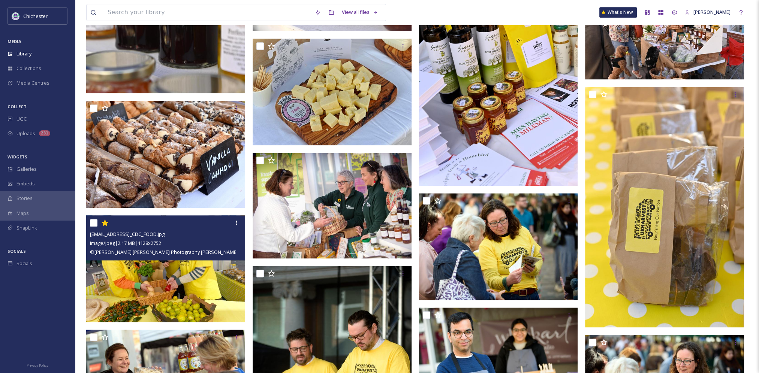
scroll to position [1063, 0]
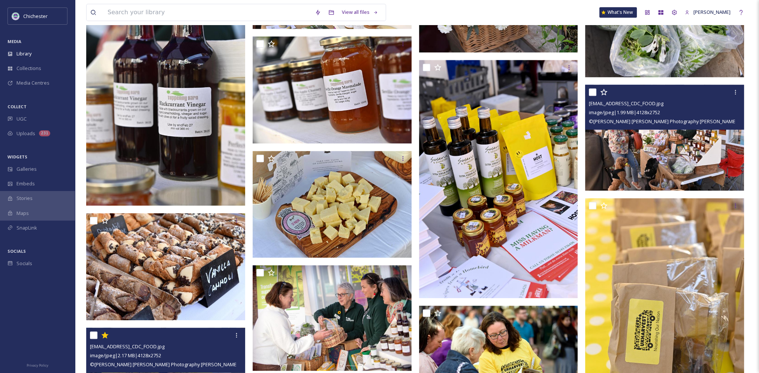
click at [677, 161] on img at bounding box center [664, 138] width 159 height 106
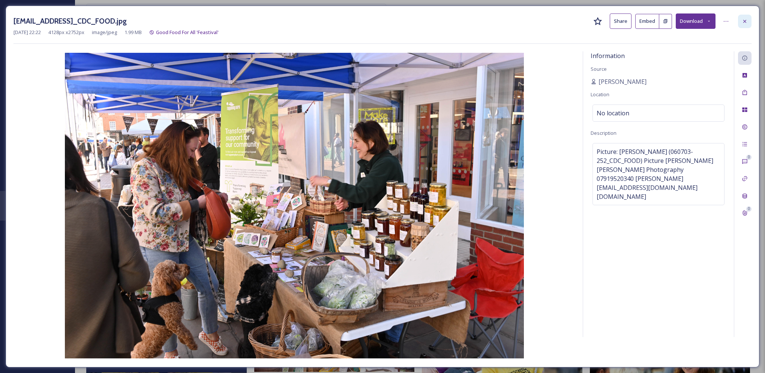
click at [744, 21] on icon at bounding box center [744, 21] width 6 height 6
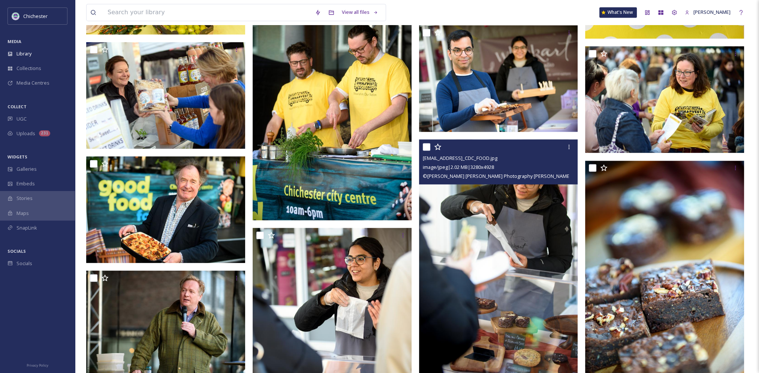
scroll to position [1250, 0]
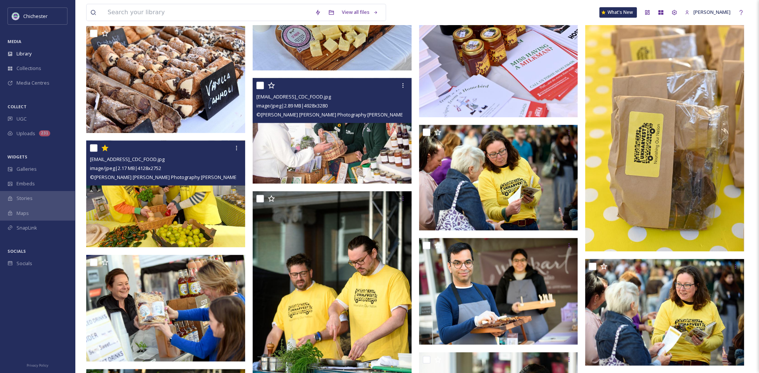
click at [346, 150] on img at bounding box center [332, 131] width 159 height 106
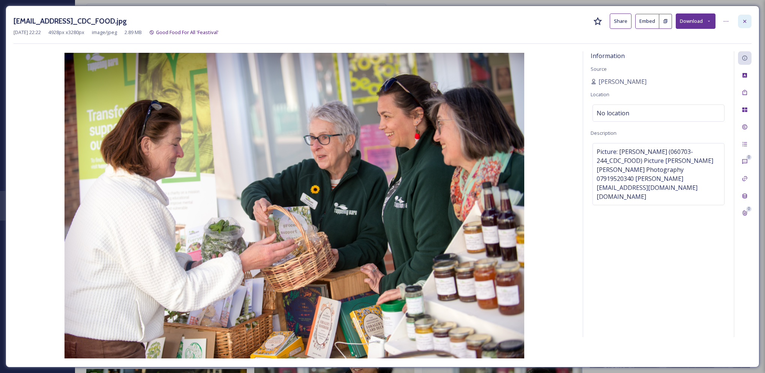
click at [747, 22] on icon at bounding box center [744, 21] width 6 height 6
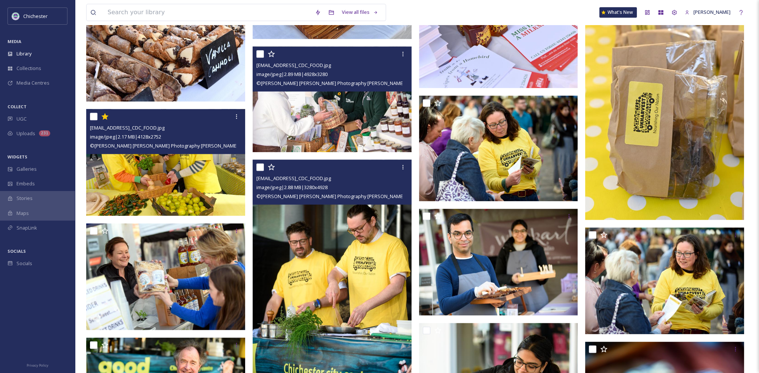
scroll to position [1325, 0]
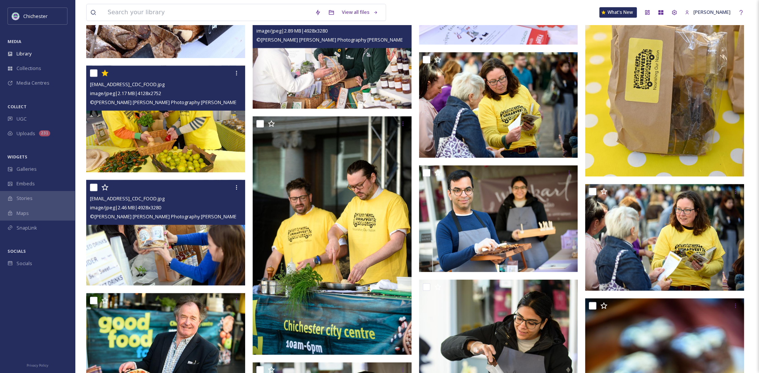
click at [192, 238] on img at bounding box center [165, 233] width 159 height 106
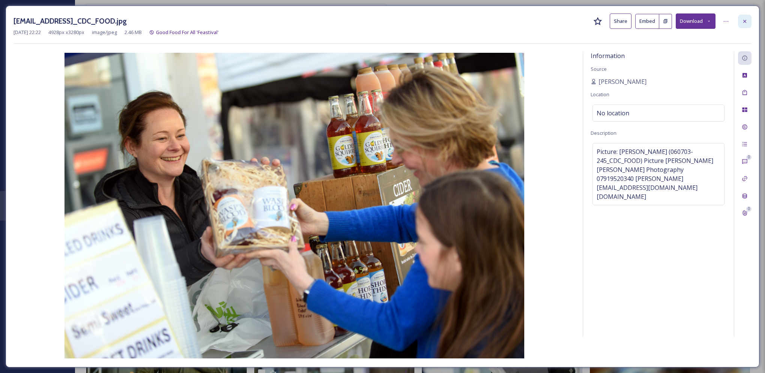
click at [743, 18] on div at bounding box center [744, 21] width 13 height 13
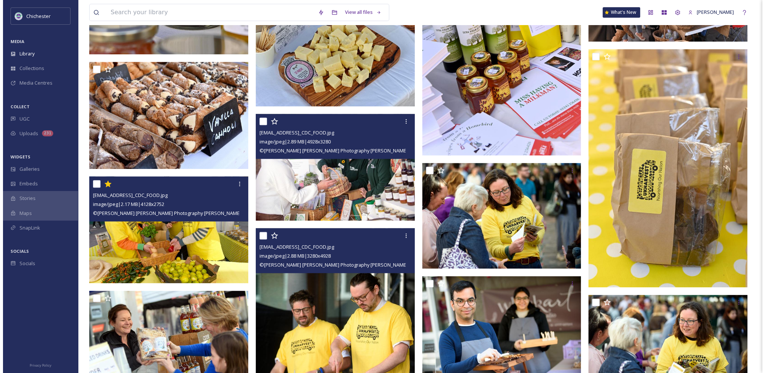
scroll to position [1213, 0]
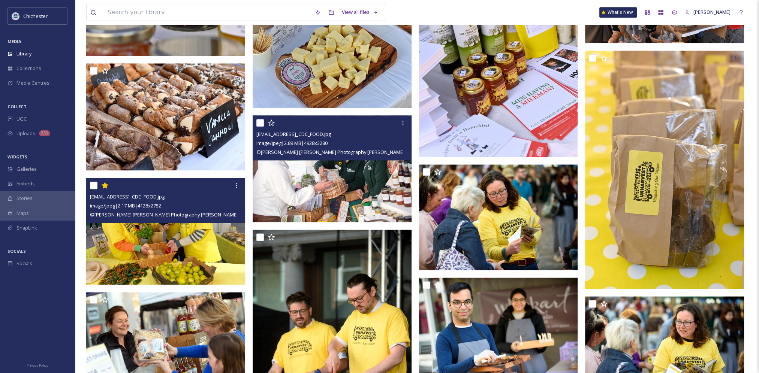
click at [344, 183] on img at bounding box center [333, 168] width 160 height 107
